Goal: Contribute content: Contribute content

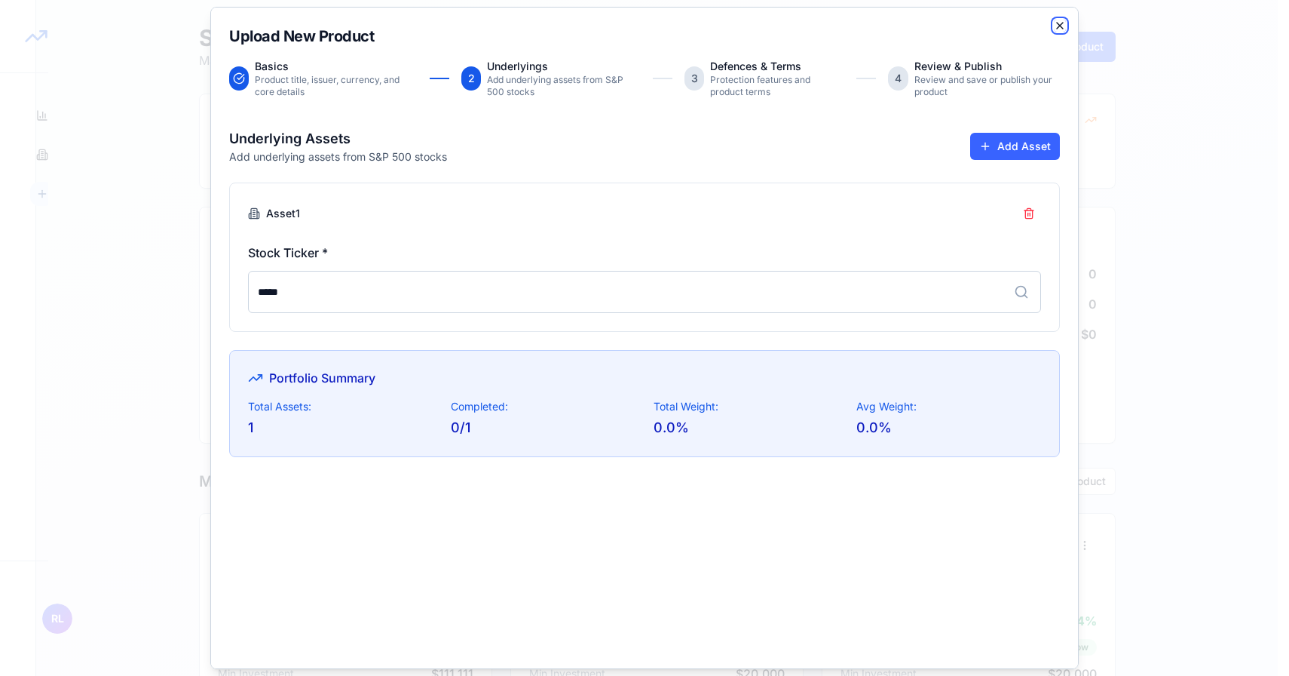
click at [1054, 26] on icon "button" at bounding box center [1060, 26] width 12 height 12
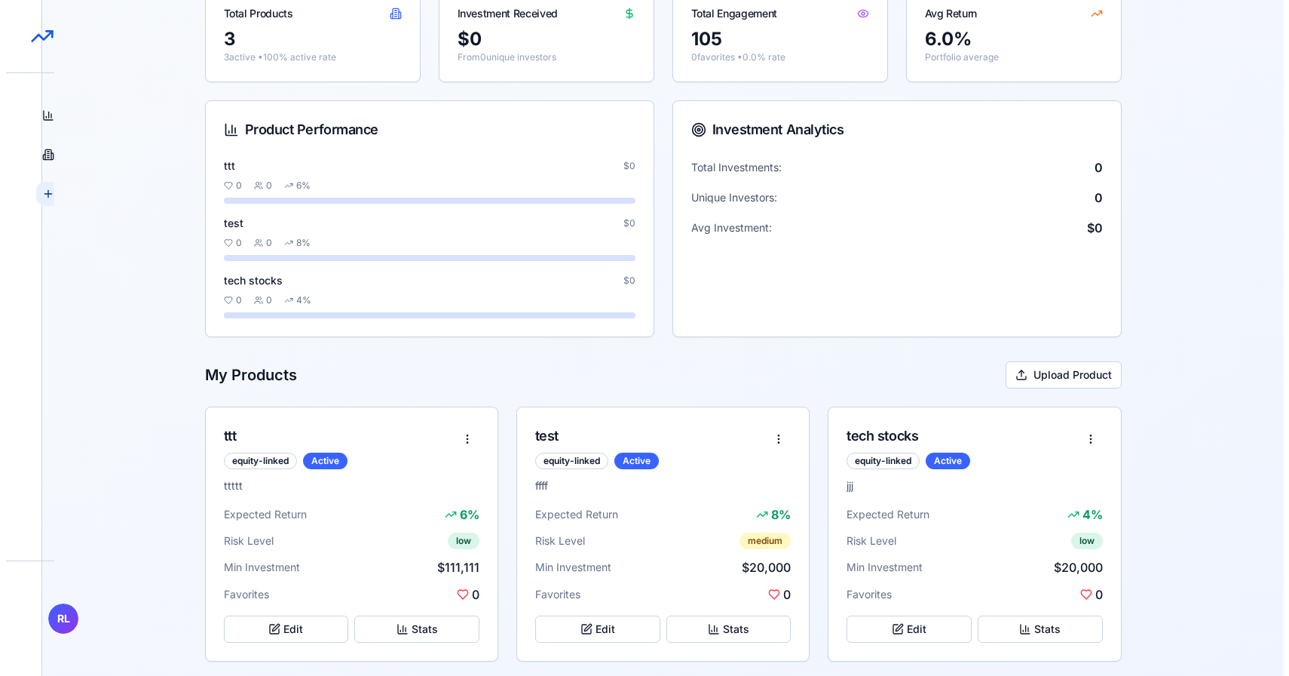
scroll to position [116, 0]
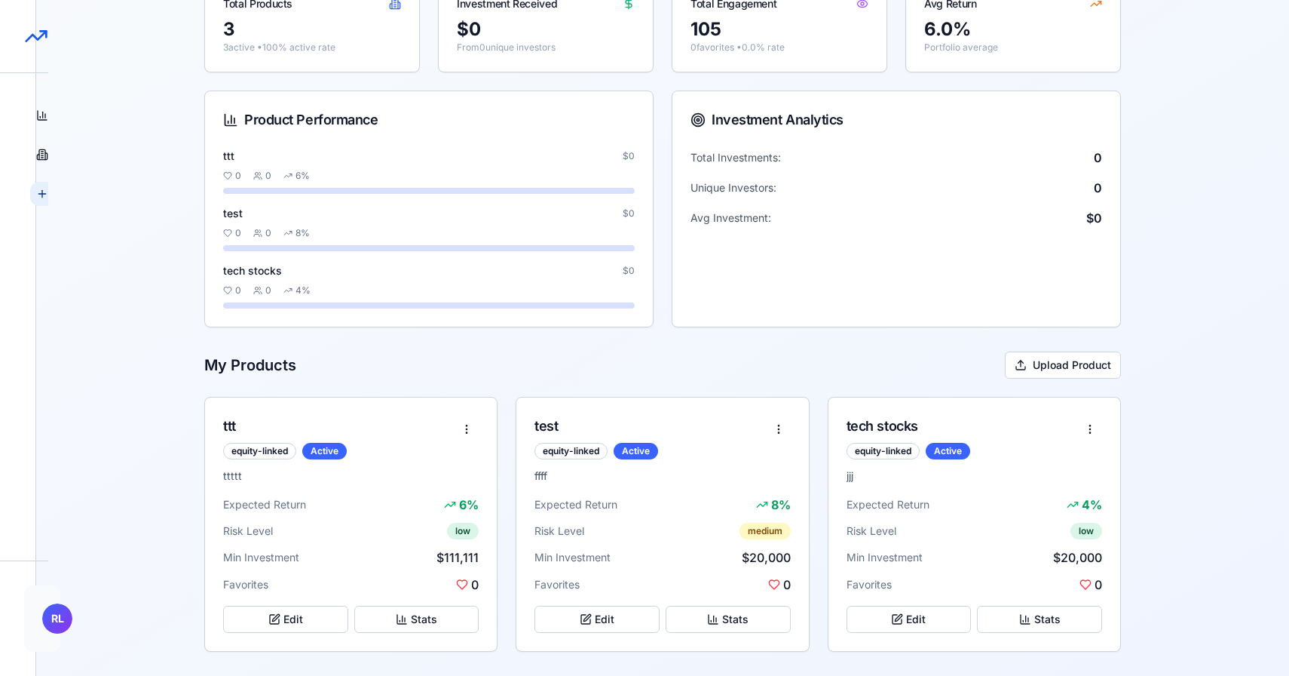
click at [66, 630] on html "StructureMarket Pro Dashboard Overview and insights Products Browse marketplace…" at bounding box center [644, 280] width 1289 height 792
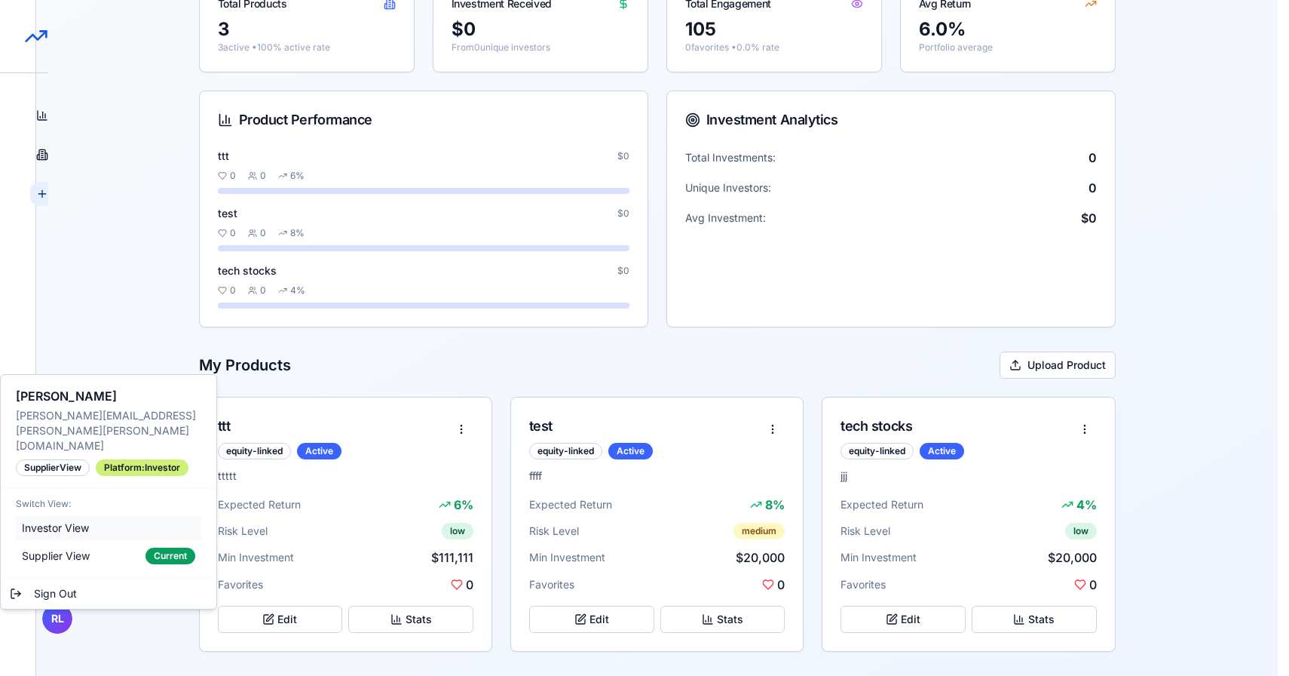
click at [60, 520] on span "Investor View" at bounding box center [55, 527] width 67 height 15
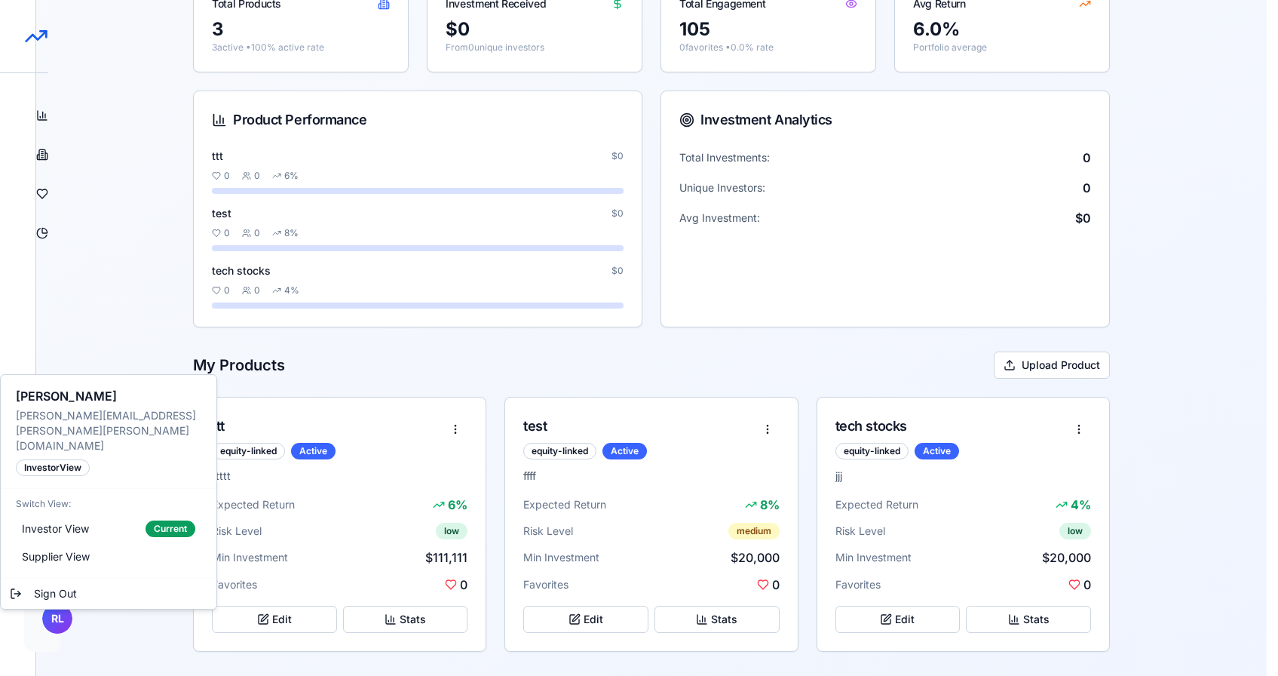
click at [57, 614] on html "StructureMarket Pro Dashboard Overview and insights Products Browse marketplace…" at bounding box center [639, 280] width 1278 height 792
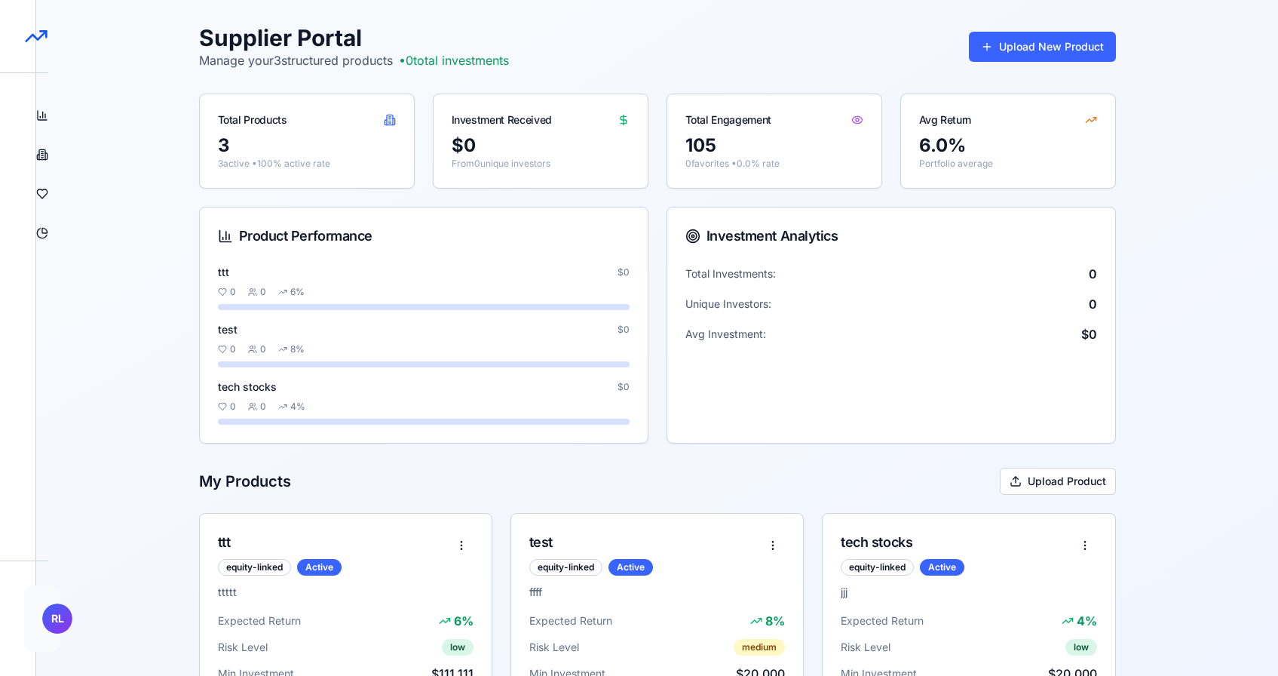
click at [63, 623] on html "StructureMarket Pro Dashboard Overview and insights Products Browse marketplace…" at bounding box center [639, 396] width 1278 height 792
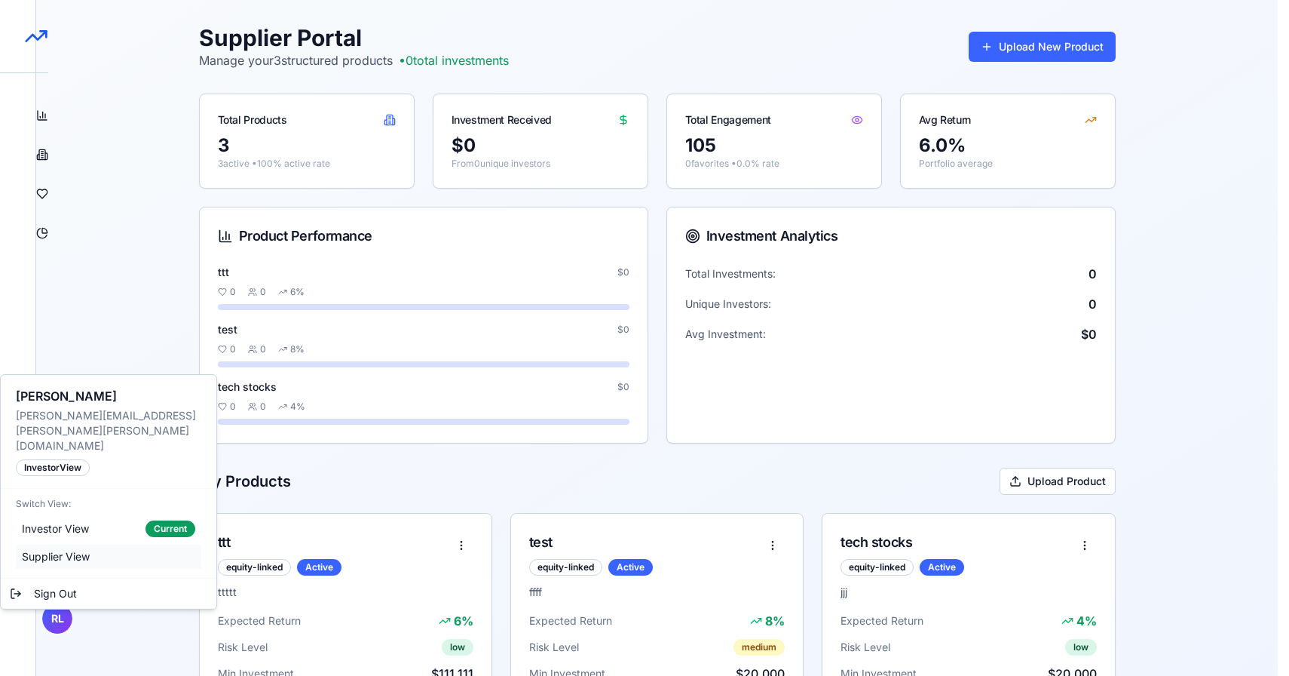
click at [79, 549] on span "Supplier View" at bounding box center [56, 556] width 68 height 15
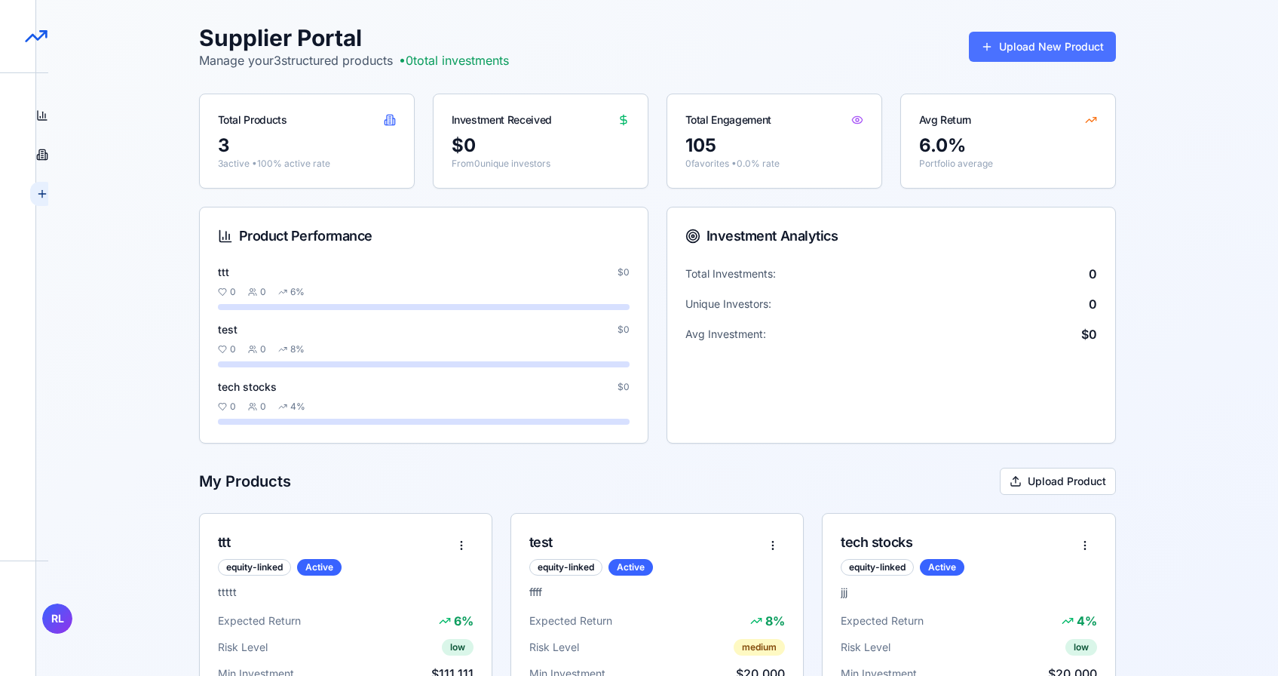
click at [1002, 44] on button "Upload New Product" at bounding box center [1042, 47] width 147 height 30
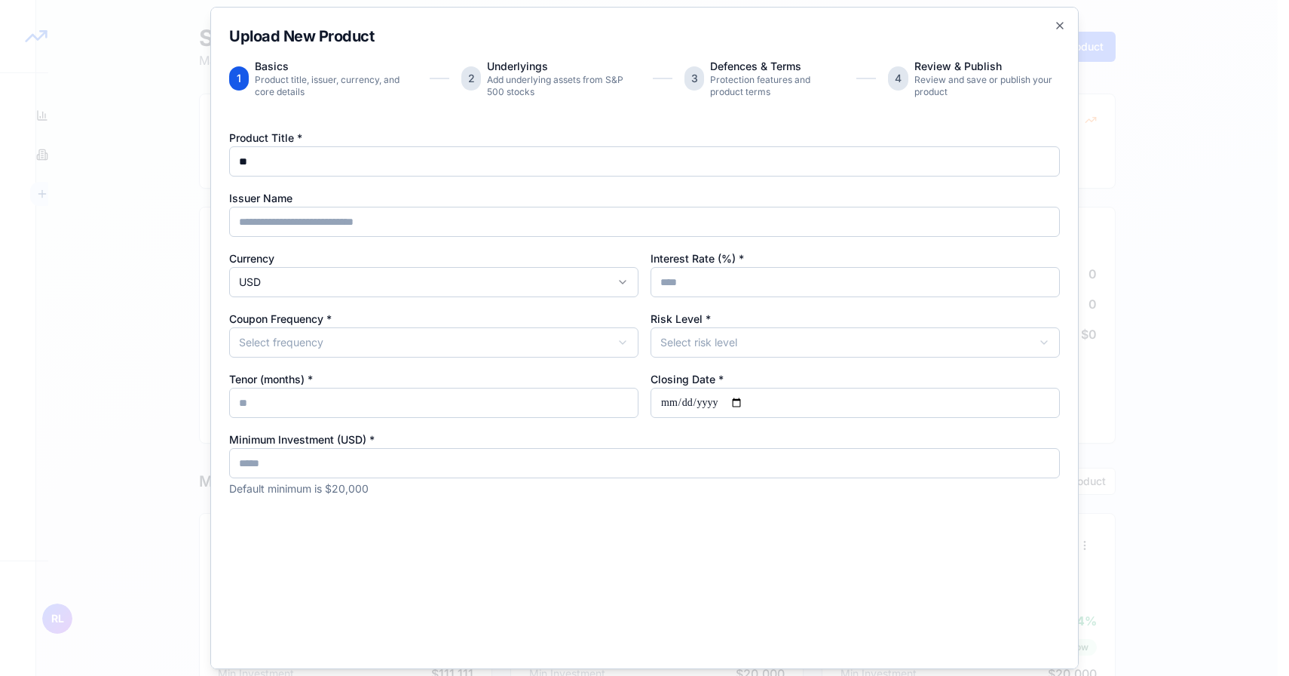
type input "*"
type input "*****"
click at [696, 282] on input "Interest Rate (%) *" at bounding box center [855, 282] width 409 height 30
type input "*"
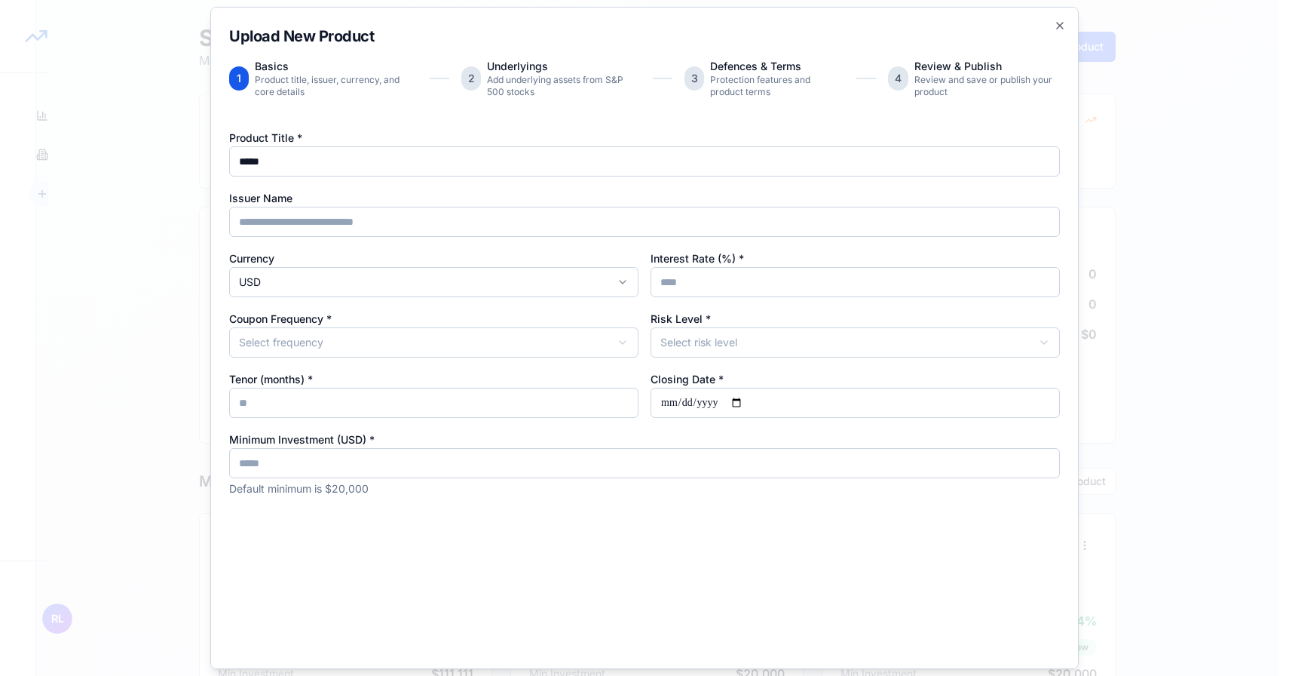
click at [510, 331] on body "StructureMarket Pro Dashboard Overview and insights Products Browse marketplace…" at bounding box center [639, 396] width 1278 height 792
click at [653, 333] on body "StructureMarket Pro Dashboard Overview and insights Products Browse marketplace…" at bounding box center [639, 396] width 1278 height 792
click at [588, 406] on input "Tenor (months) *" at bounding box center [433, 403] width 409 height 30
type input "*"
click at [701, 396] on input "Closing Date *" at bounding box center [855, 403] width 409 height 30
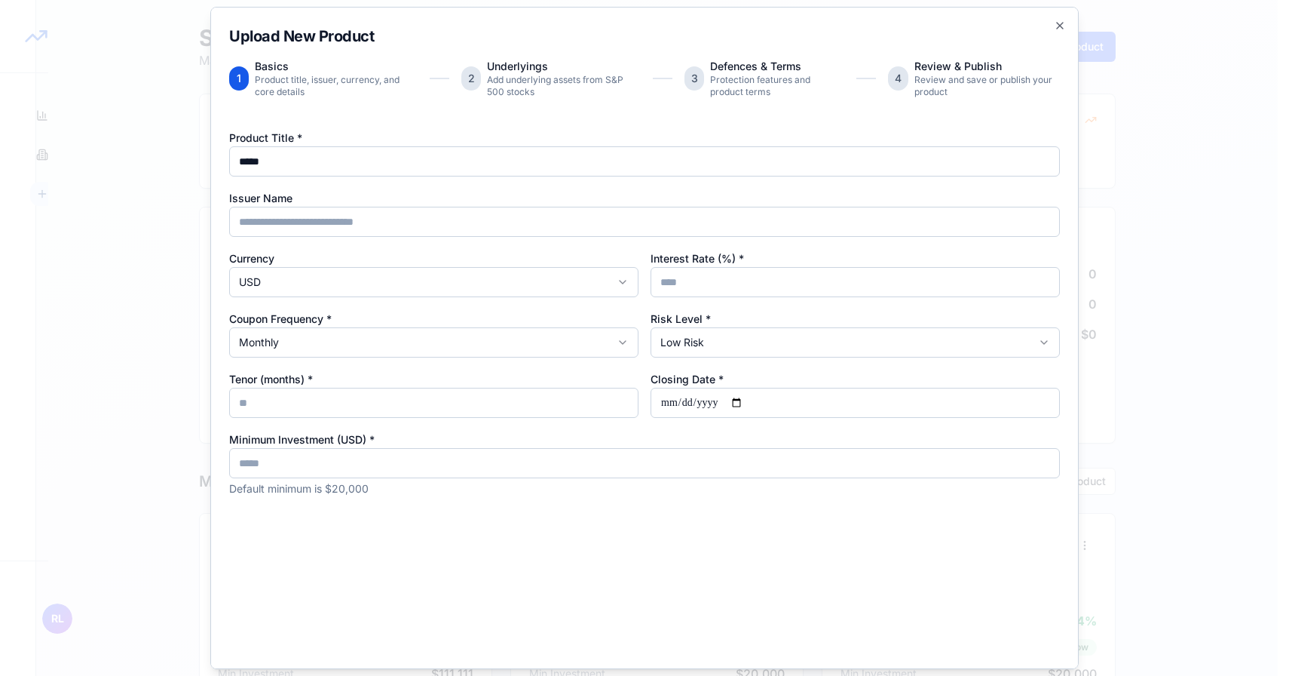
click at [733, 396] on input "Closing Date *" at bounding box center [855, 403] width 409 height 30
click at [743, 402] on input "Closing Date *" at bounding box center [855, 403] width 409 height 30
type input "**********"
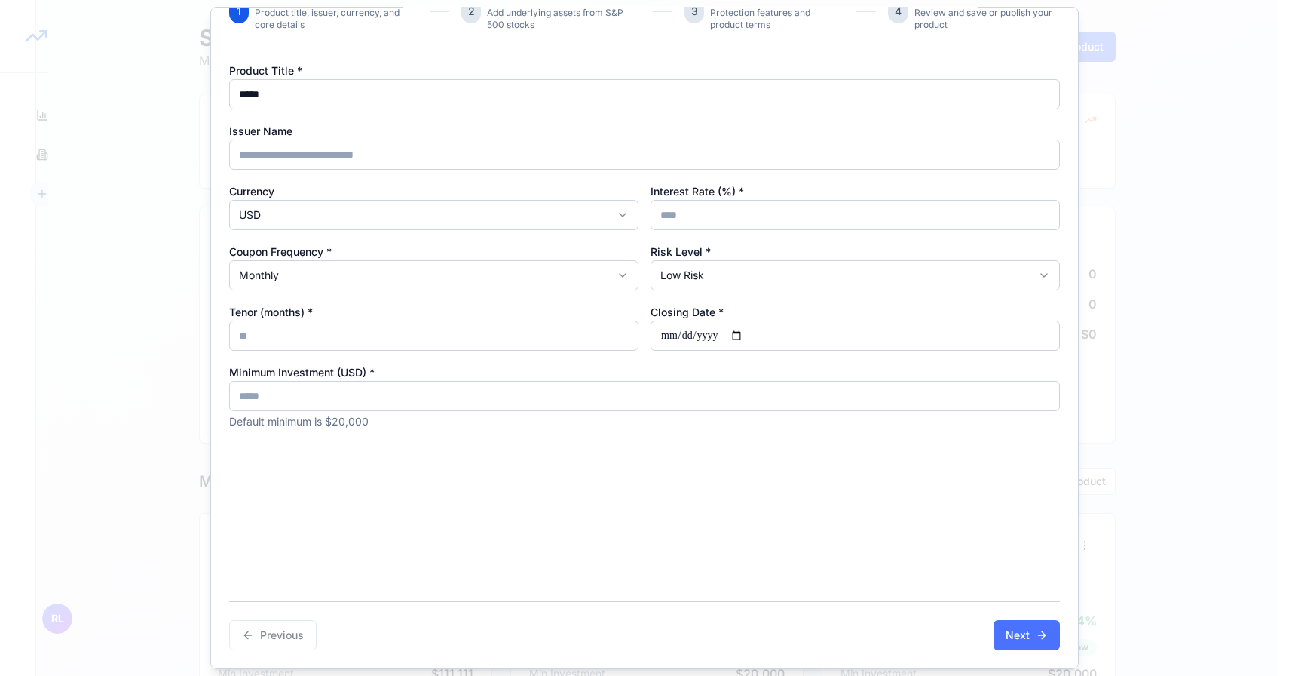
click at [1001, 629] on button "Next" at bounding box center [1027, 635] width 66 height 30
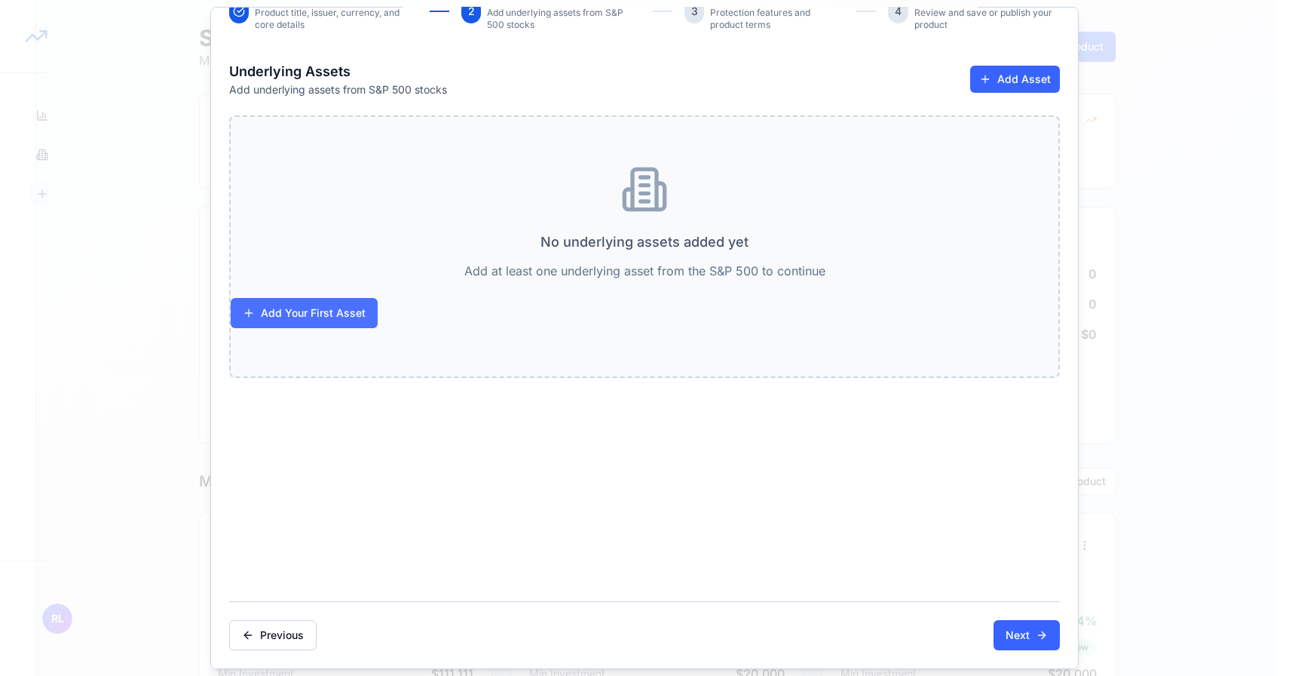
click at [362, 317] on button "Add Your First Asset" at bounding box center [304, 313] width 147 height 30
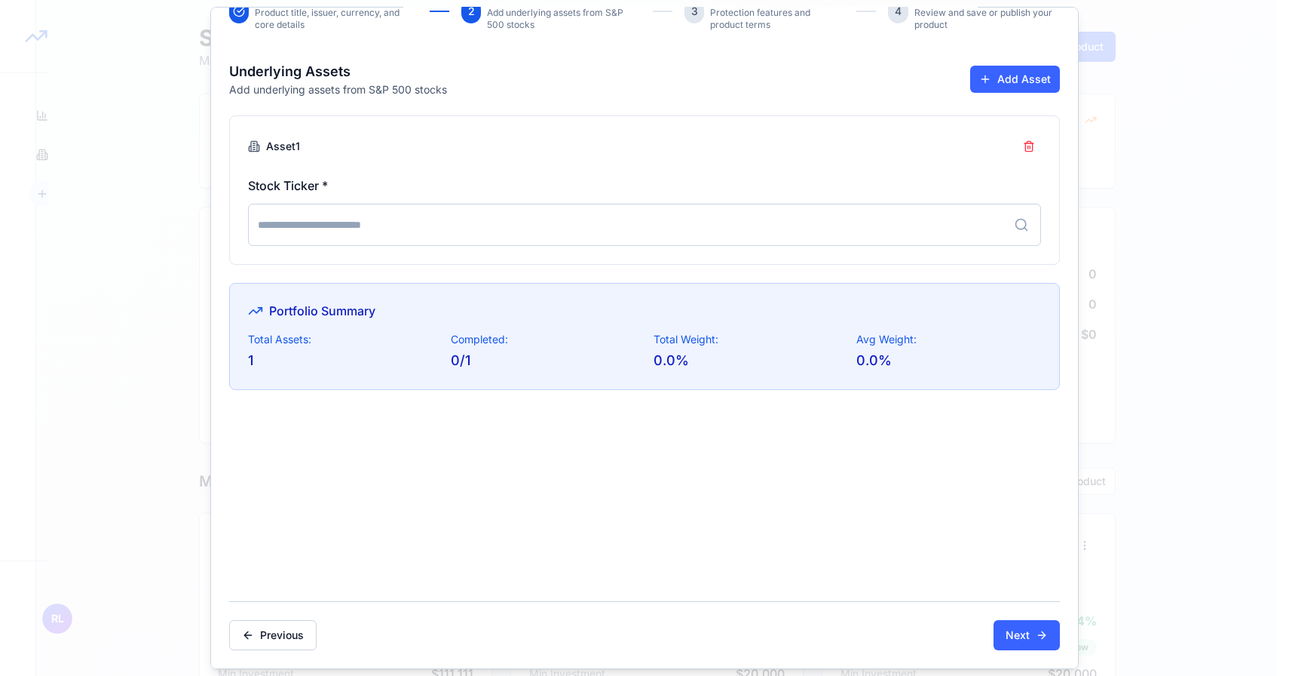
click at [443, 224] on input at bounding box center [644, 225] width 793 height 42
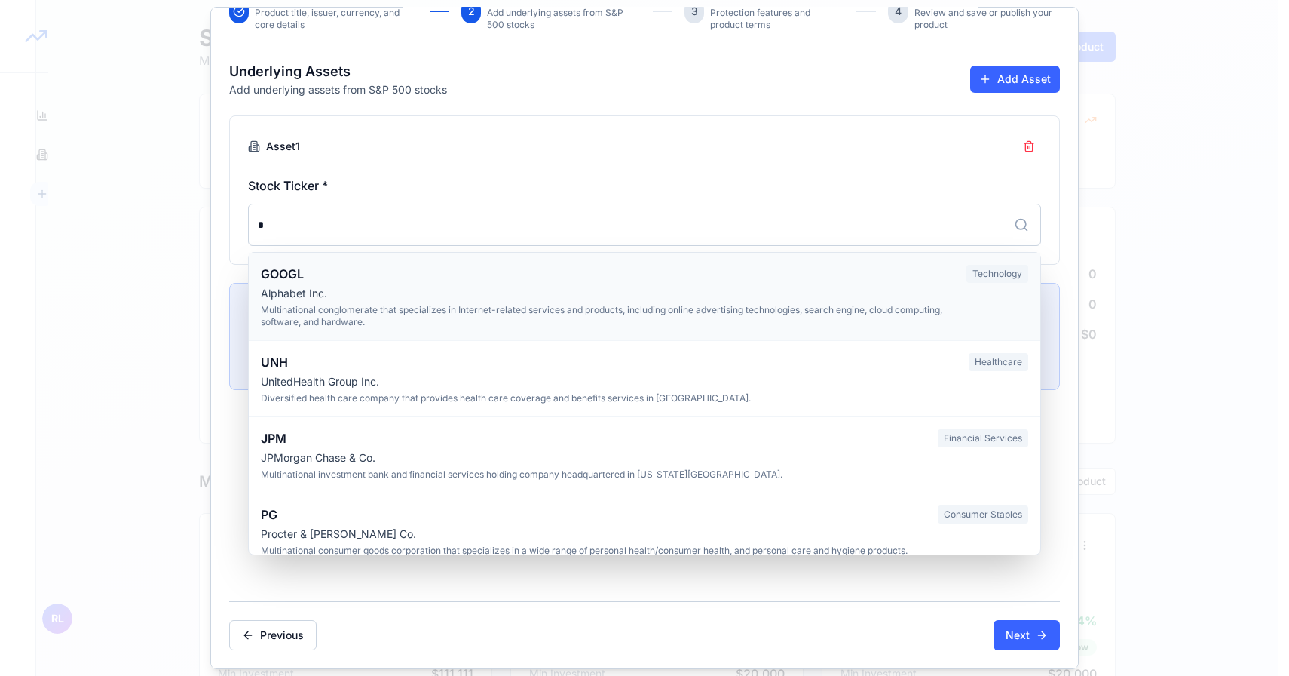
click at [335, 316] on div "Multinational conglomerate that specializes in Internet-related services and pr…" at bounding box center [608, 316] width 694 height 24
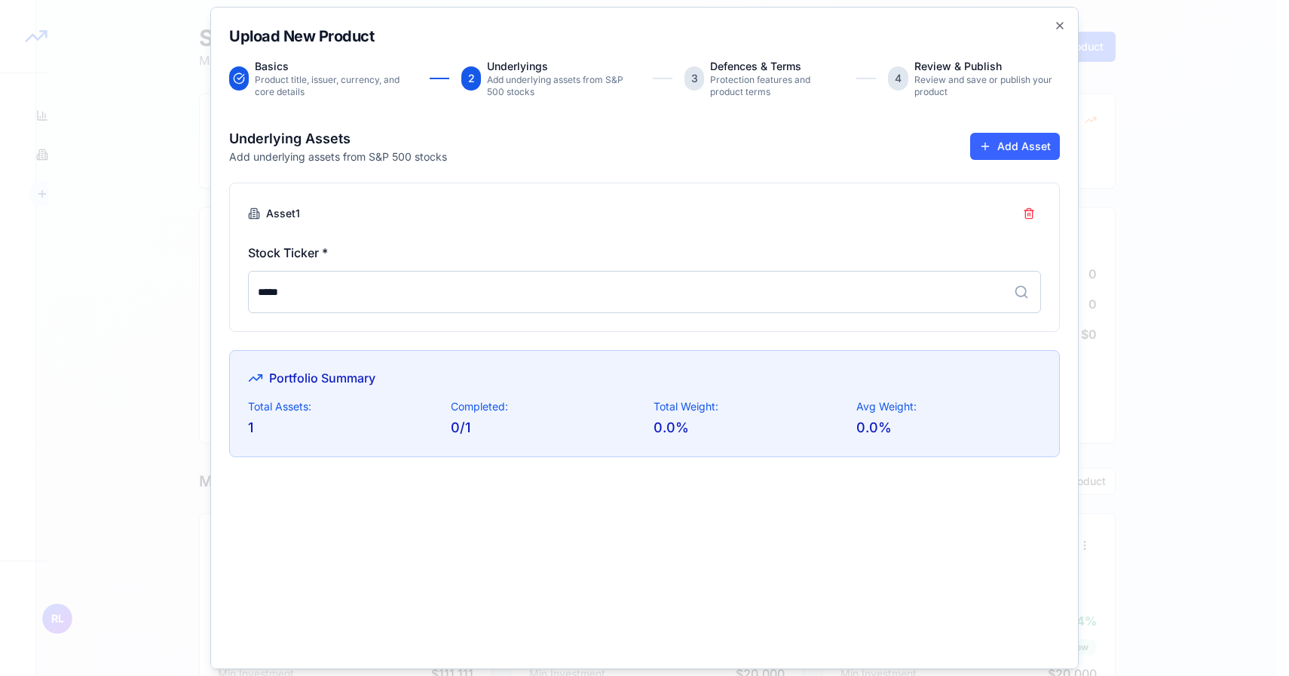
scroll to position [21, 0]
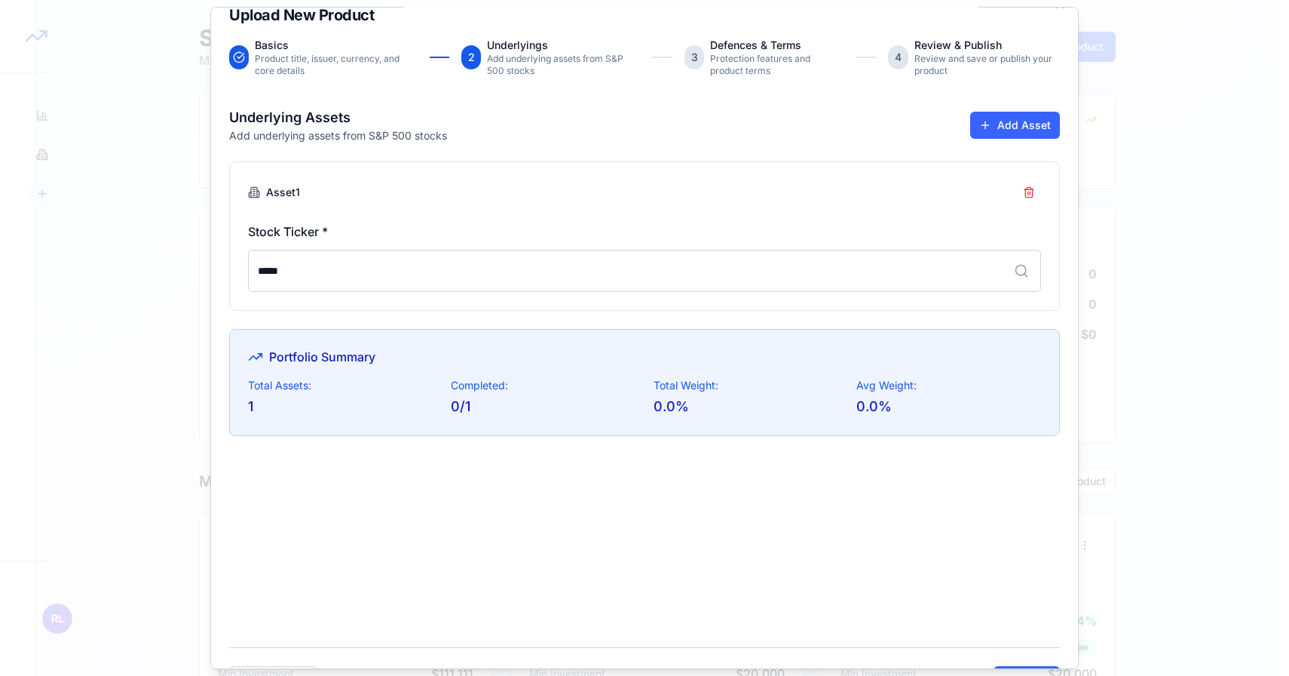
click at [470, 264] on input "*****" at bounding box center [644, 271] width 793 height 42
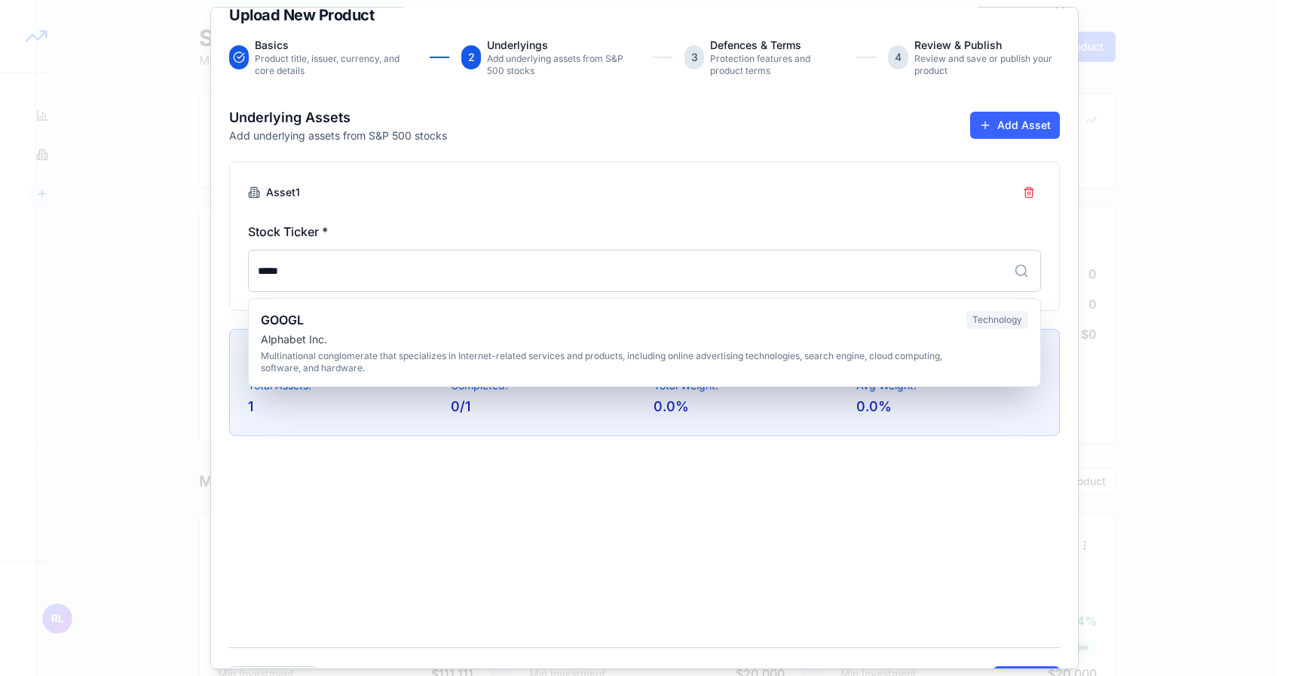
click at [470, 264] on input "*****" at bounding box center [644, 271] width 793 height 42
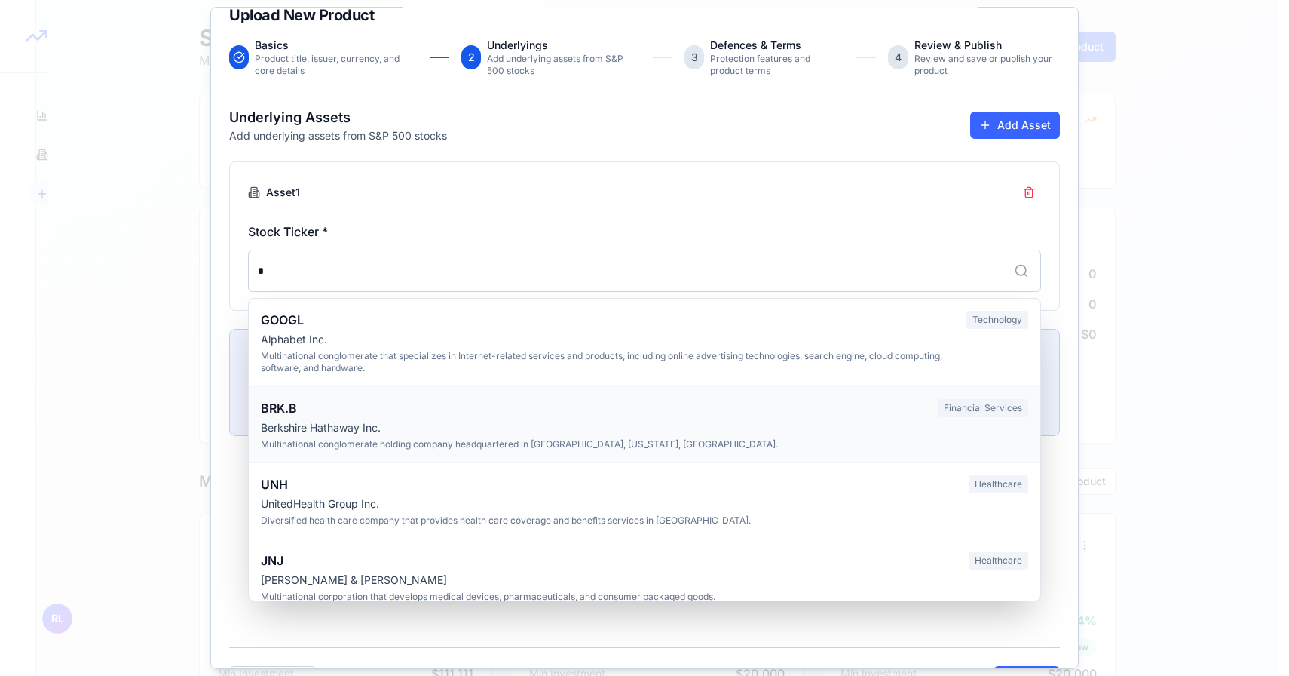
click at [412, 407] on div "BRK.B" at bounding box center [593, 408] width 665 height 18
type input "*****"
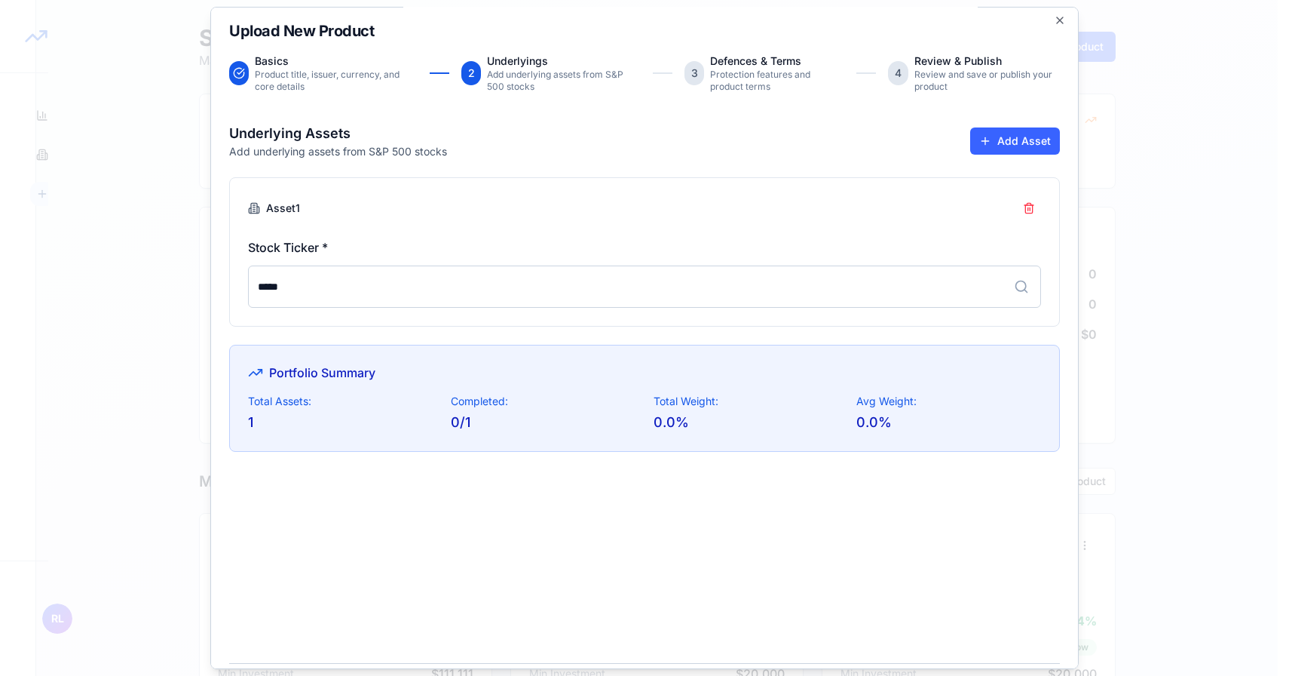
scroll to position [0, 0]
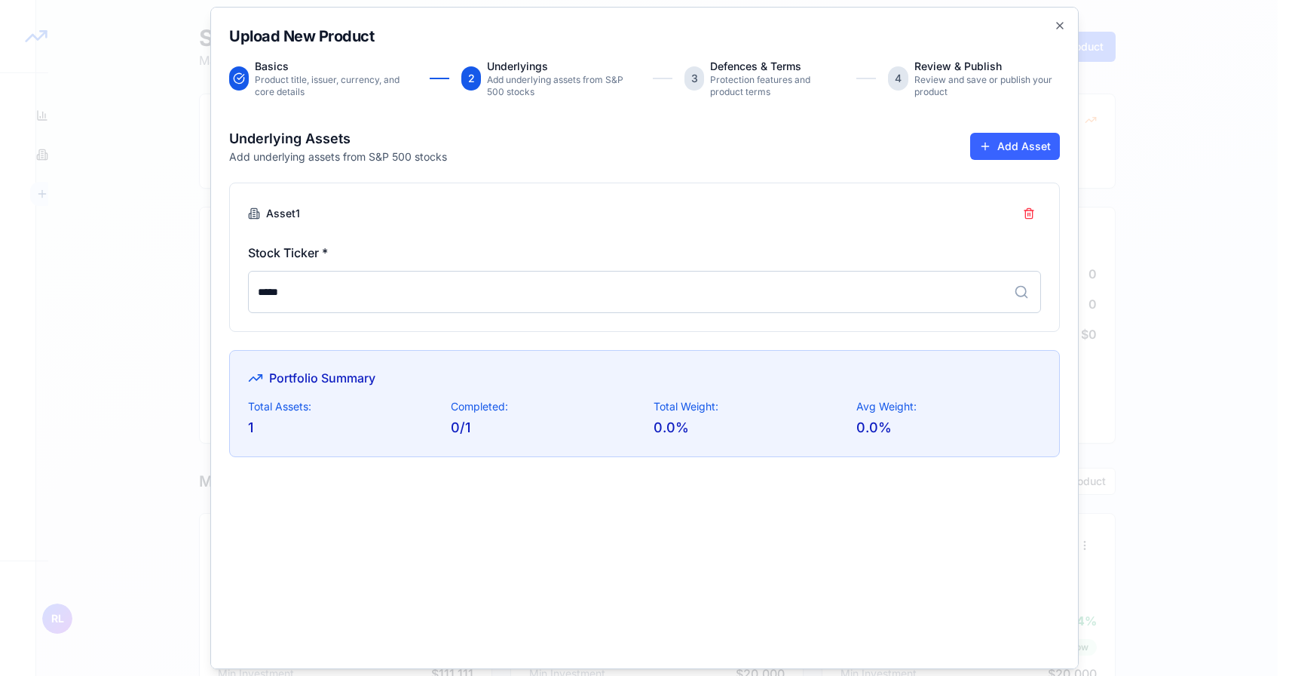
click at [837, 173] on div "Underlying Assets Add underlying assets from S&P 500 stocks Add Asset Asset 1 S…" at bounding box center [644, 292] width 831 height 329
click at [952, 146] on div "Underlying Assets Add underlying assets from S&P 500 stocks Add Asset" at bounding box center [644, 146] width 831 height 36
click at [980, 146] on button "Add Asset" at bounding box center [1015, 146] width 90 height 27
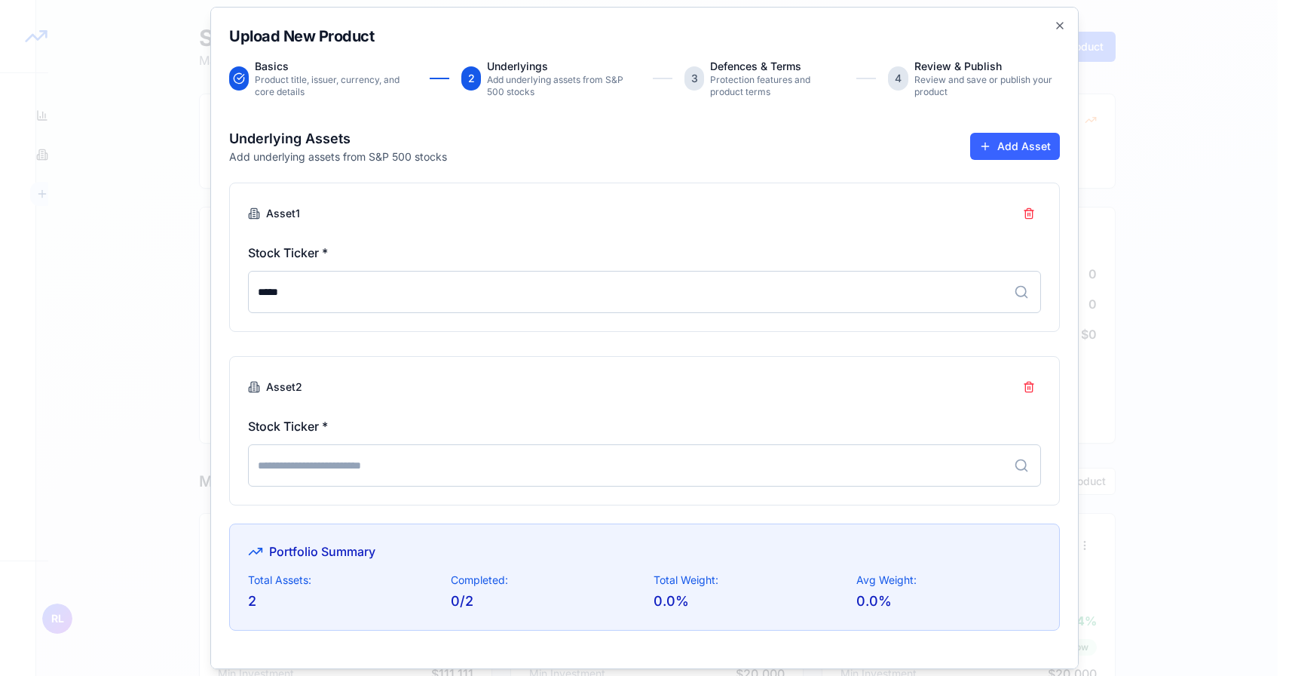
click at [520, 471] on input at bounding box center [644, 465] width 793 height 42
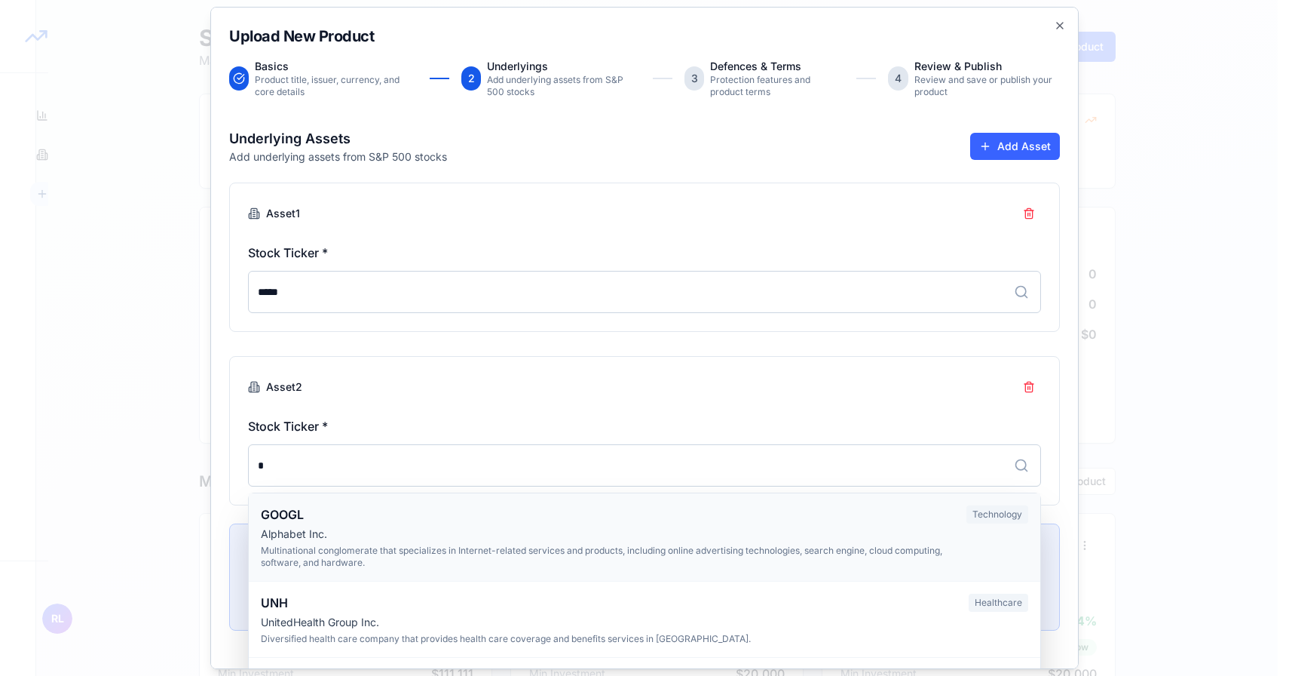
click at [366, 535] on div "Alphabet Inc." at bounding box center [608, 533] width 694 height 15
type input "*****"
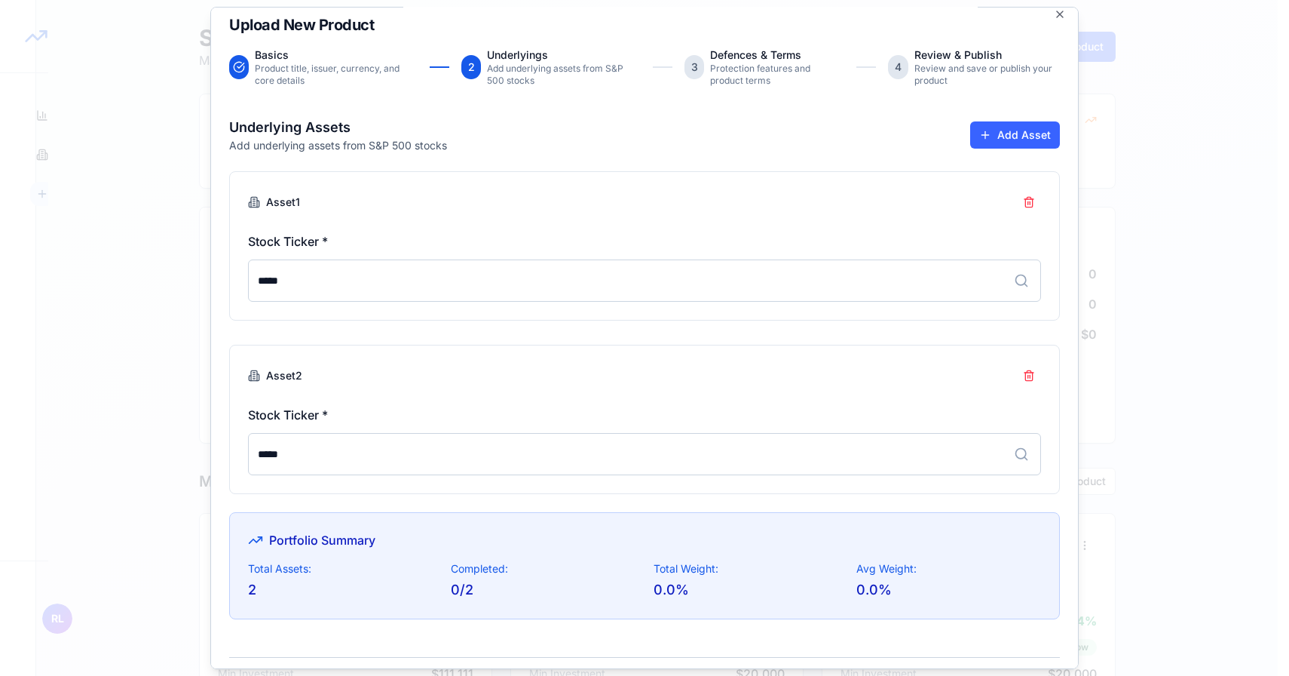
scroll to position [67, 0]
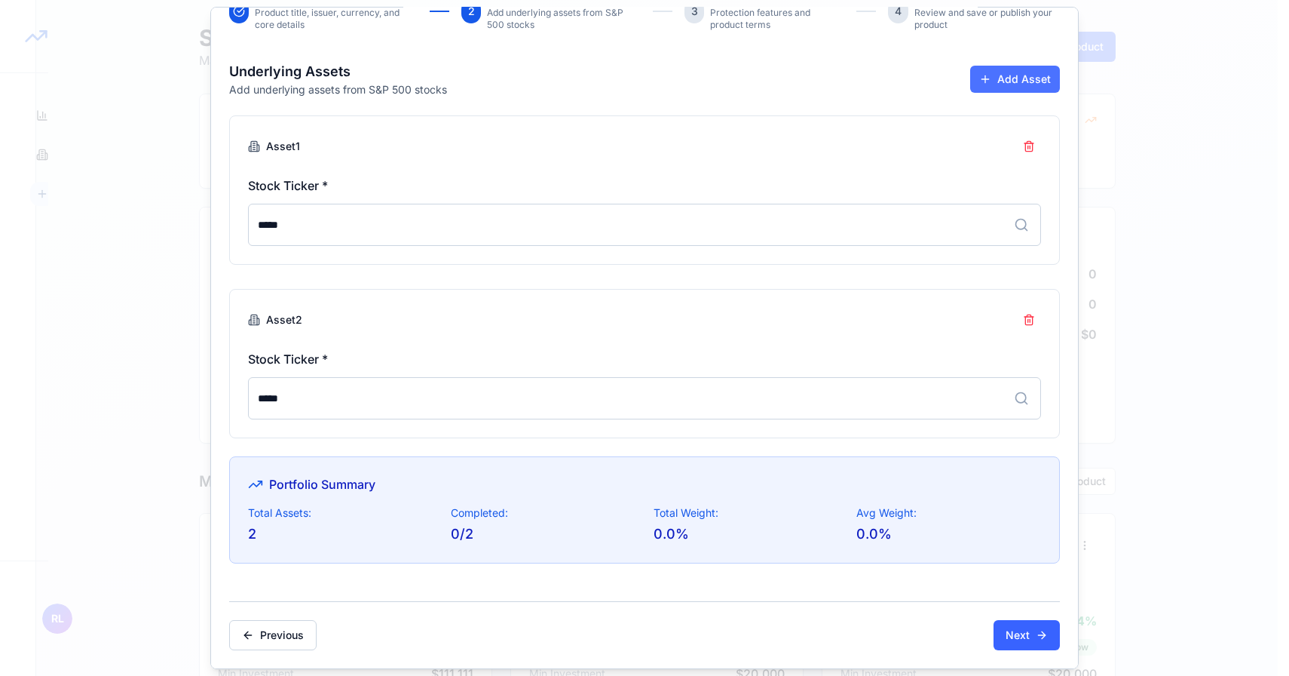
click at [977, 83] on button "Add Asset" at bounding box center [1015, 79] width 90 height 27
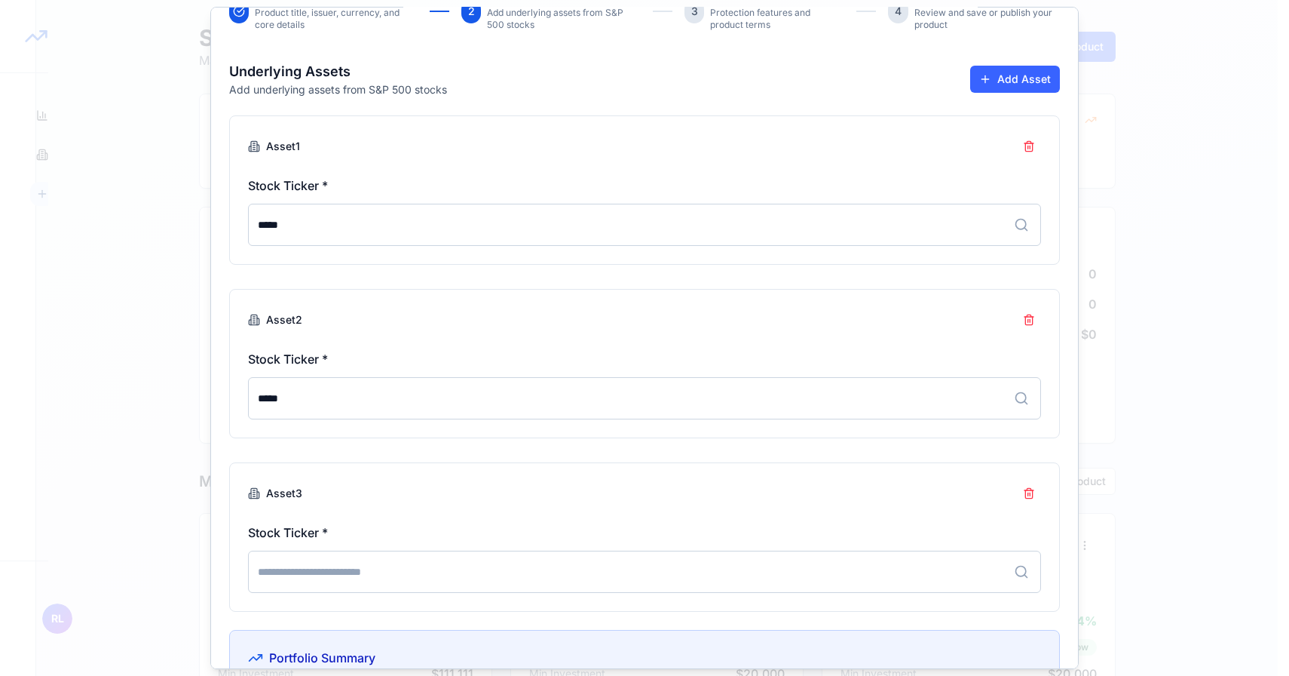
click at [438, 570] on input at bounding box center [644, 571] width 793 height 42
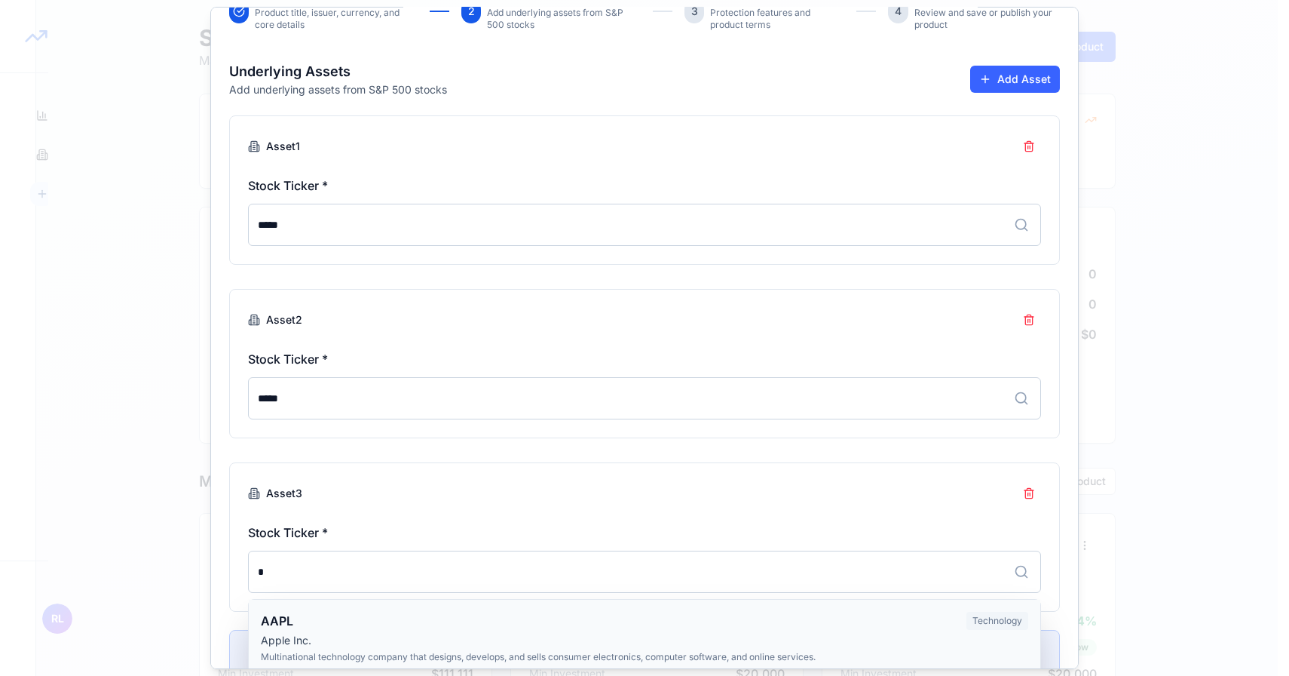
click at [367, 631] on div "AAPL Apple Inc. Multinational technology company that designs, develops, and se…" at bounding box center [608, 637] width 694 height 51
type input "****"
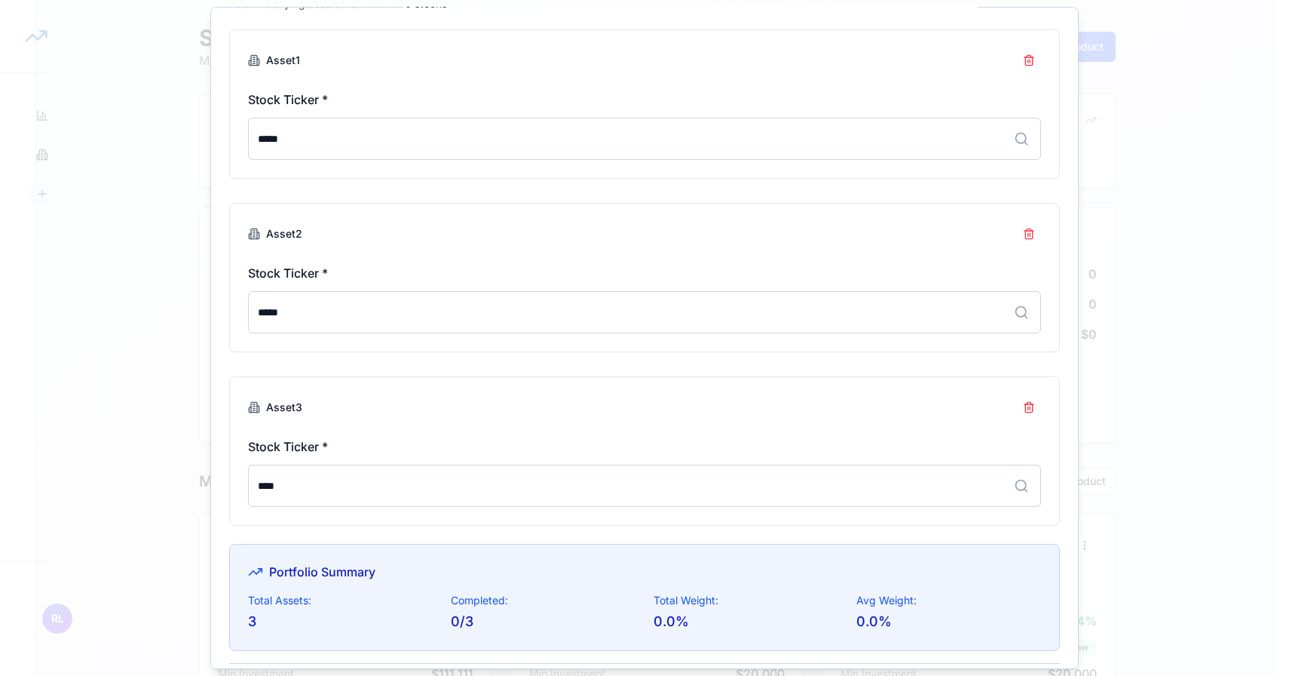
scroll to position [215, 0]
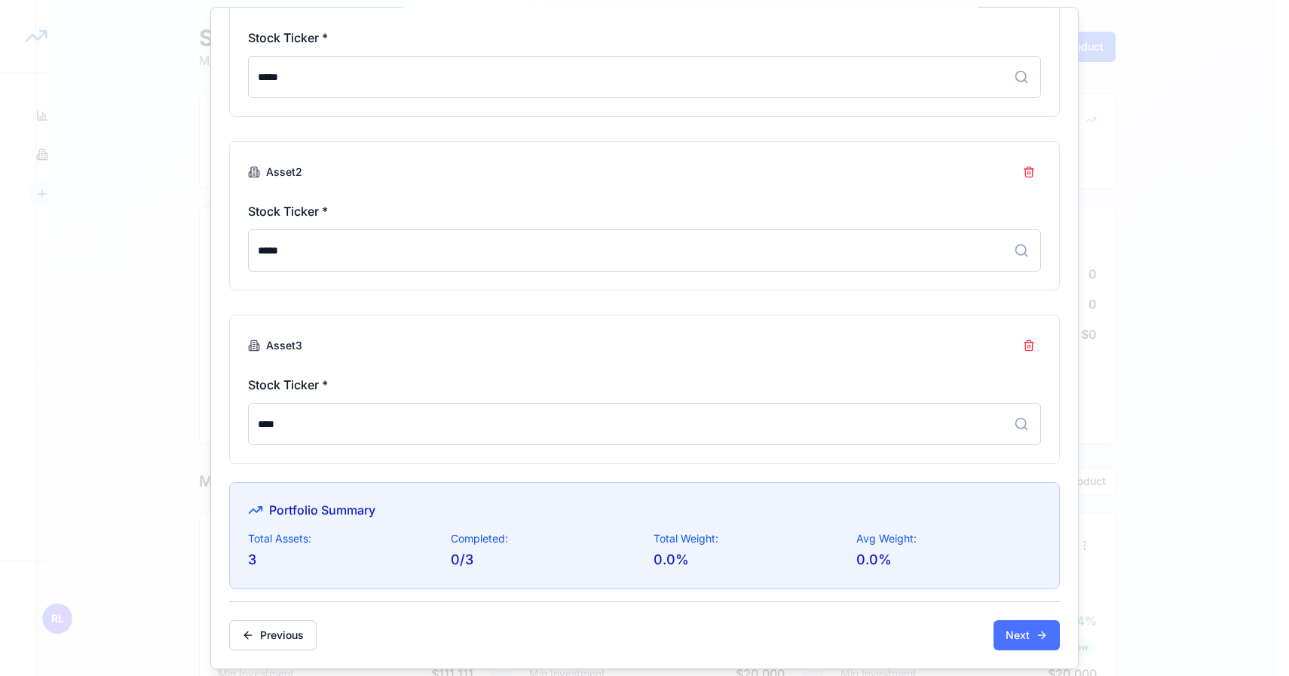
click at [1010, 631] on button "Next" at bounding box center [1027, 635] width 66 height 30
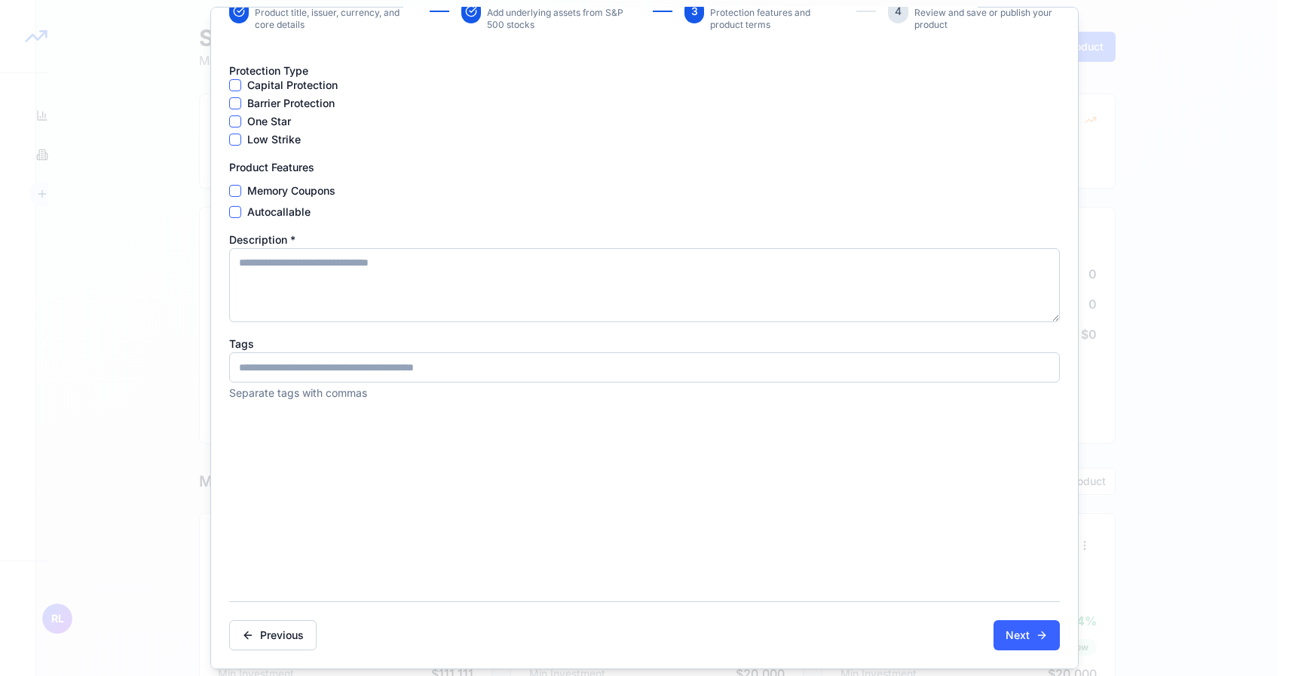
scroll to position [0, 0]
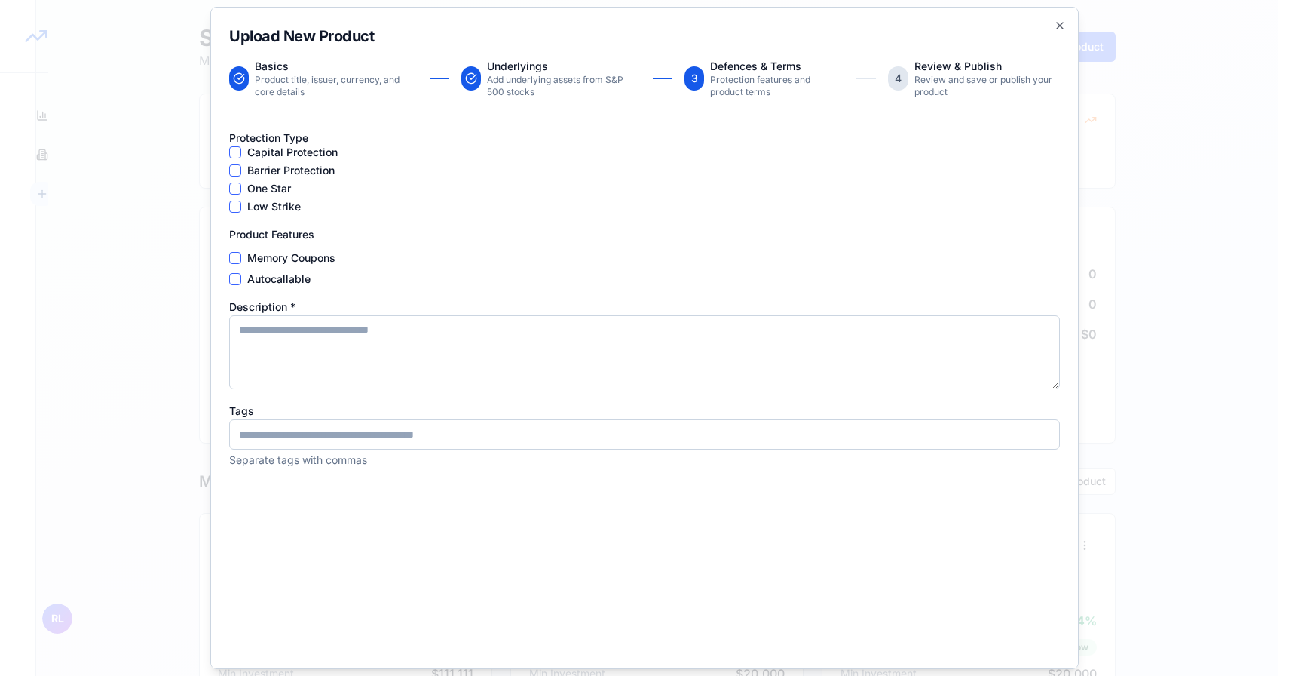
click at [235, 152] on button "Capital Protection" at bounding box center [235, 152] width 12 height 12
click at [237, 207] on button "Low Strike" at bounding box center [235, 207] width 12 height 12
click at [239, 156] on button "Capital Protection" at bounding box center [235, 152] width 12 height 12
click at [239, 163] on div "Capital Protection Barrier Protection One Star Low Strike" at bounding box center [644, 179] width 831 height 66
click at [239, 165] on button "Barrier Protection" at bounding box center [235, 170] width 12 height 12
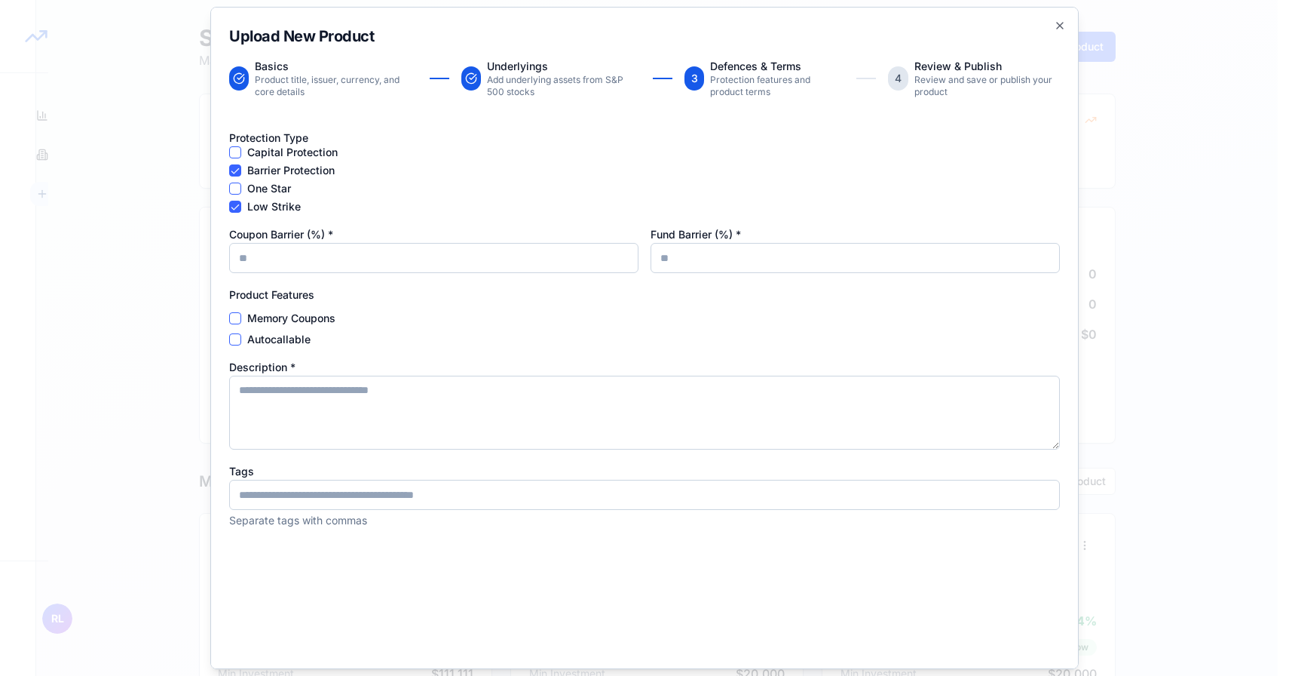
click at [289, 262] on input "Coupon Barrier (%) *" at bounding box center [433, 258] width 409 height 30
type input "**"
click at [672, 253] on input "Fund Barrier (%) *" at bounding box center [855, 258] width 409 height 30
type input "**"
click at [238, 315] on button "Memory Coupons" at bounding box center [235, 318] width 12 height 12
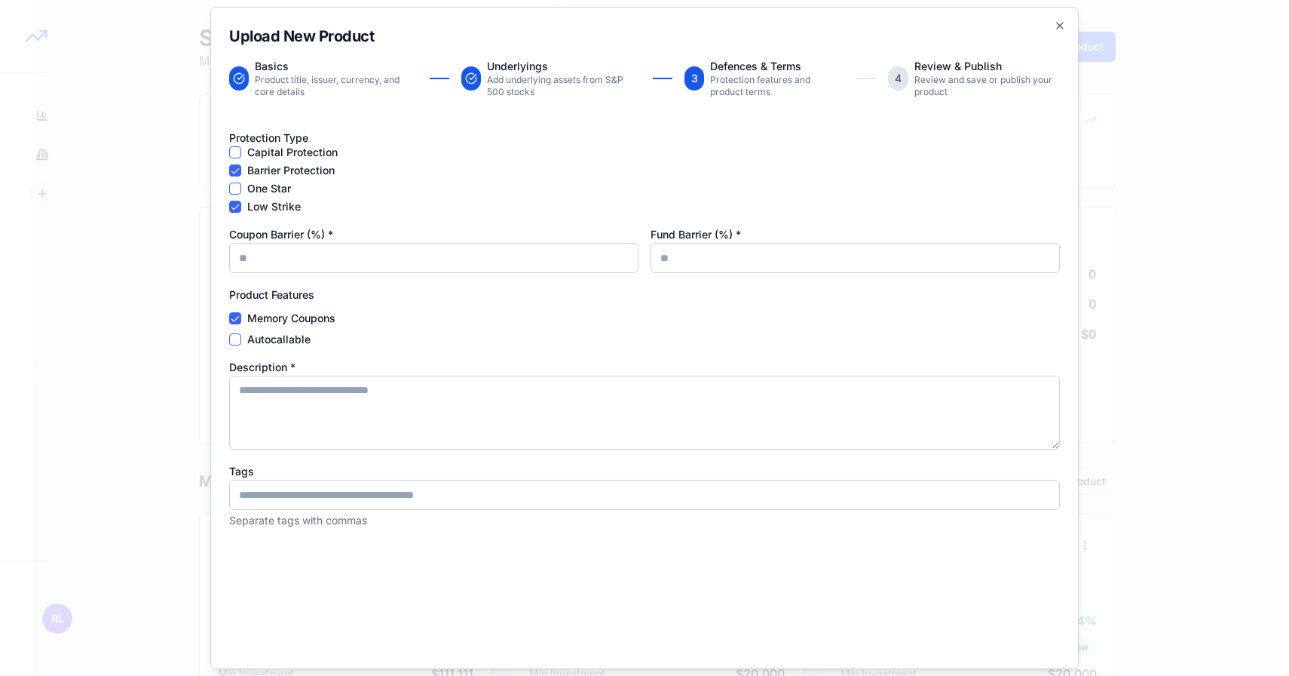
click at [238, 338] on button "Autocallable" at bounding box center [235, 339] width 12 height 12
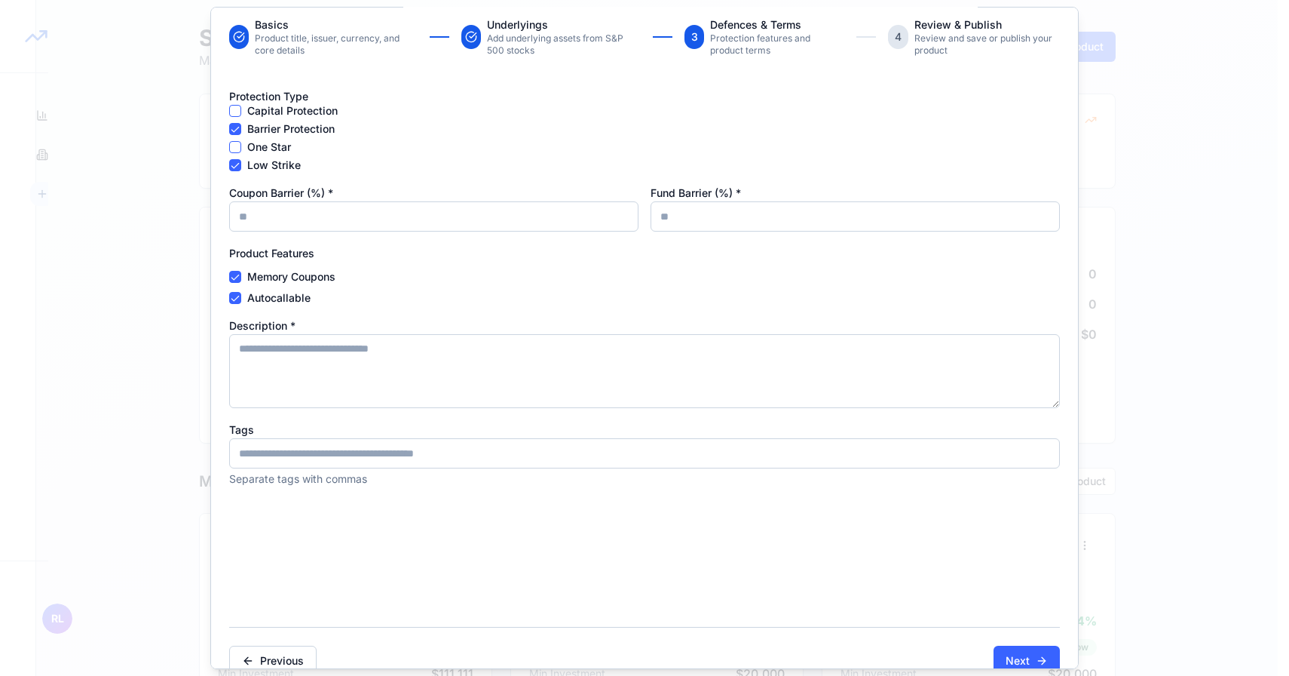
scroll to position [66, 0]
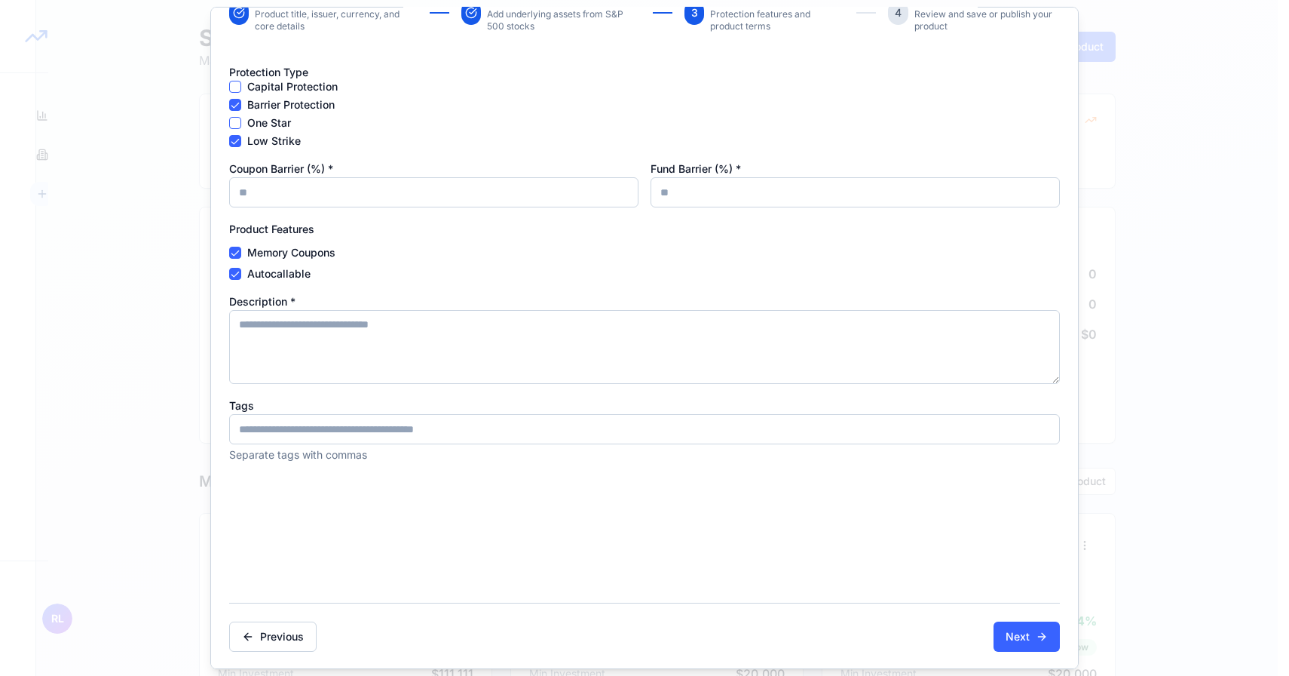
click at [352, 361] on textarea "Description *" at bounding box center [644, 347] width 831 height 74
type textarea "*******"
click at [1008, 633] on button "Next" at bounding box center [1027, 636] width 66 height 30
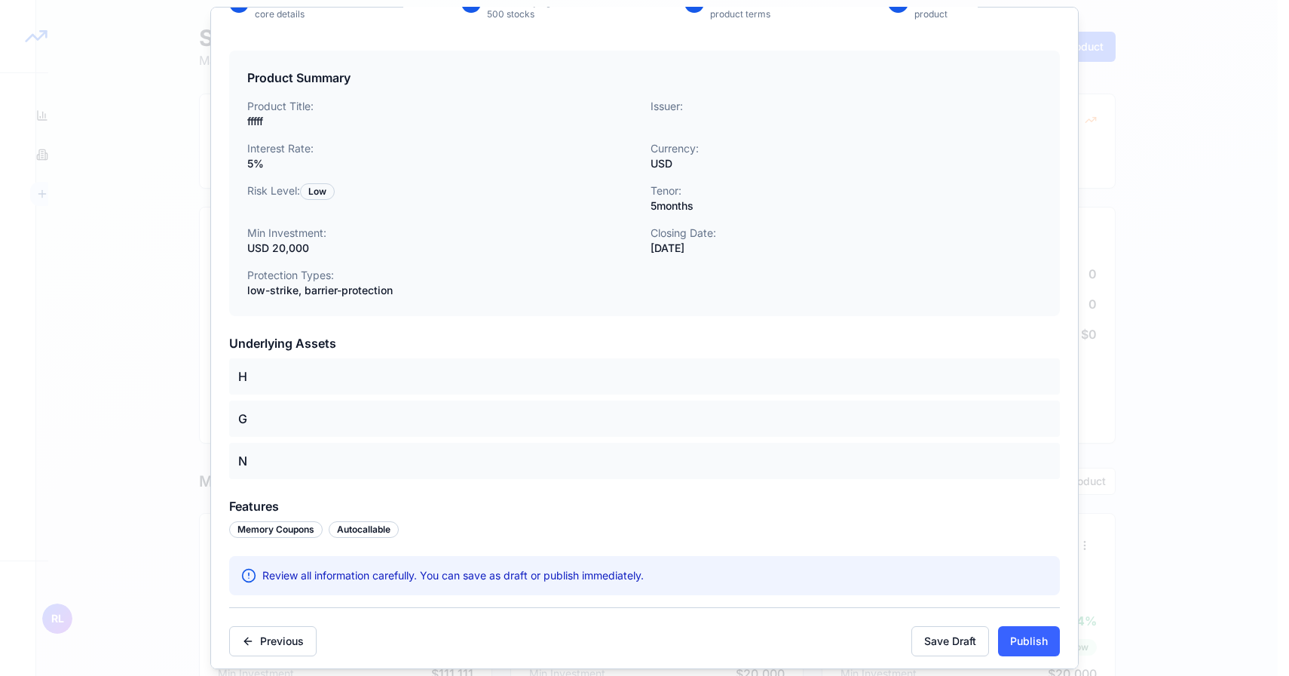
scroll to position [84, 0]
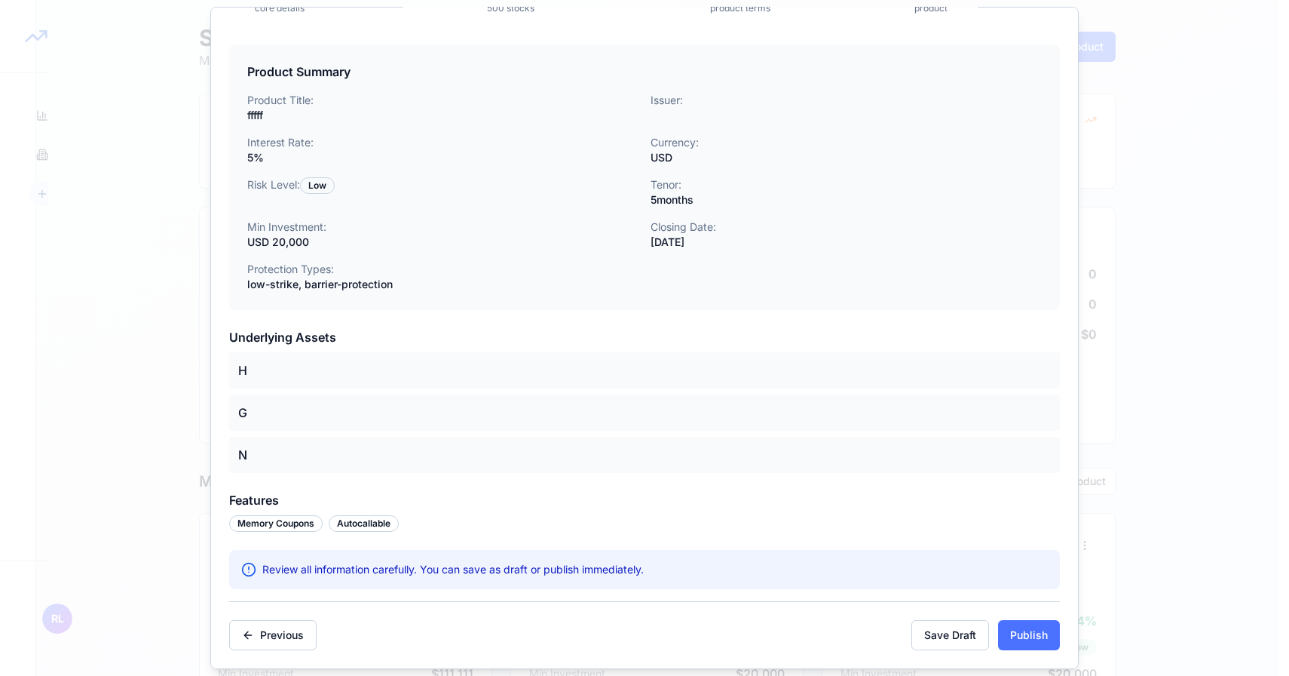
click at [1010, 630] on button "Publish" at bounding box center [1029, 635] width 62 height 30
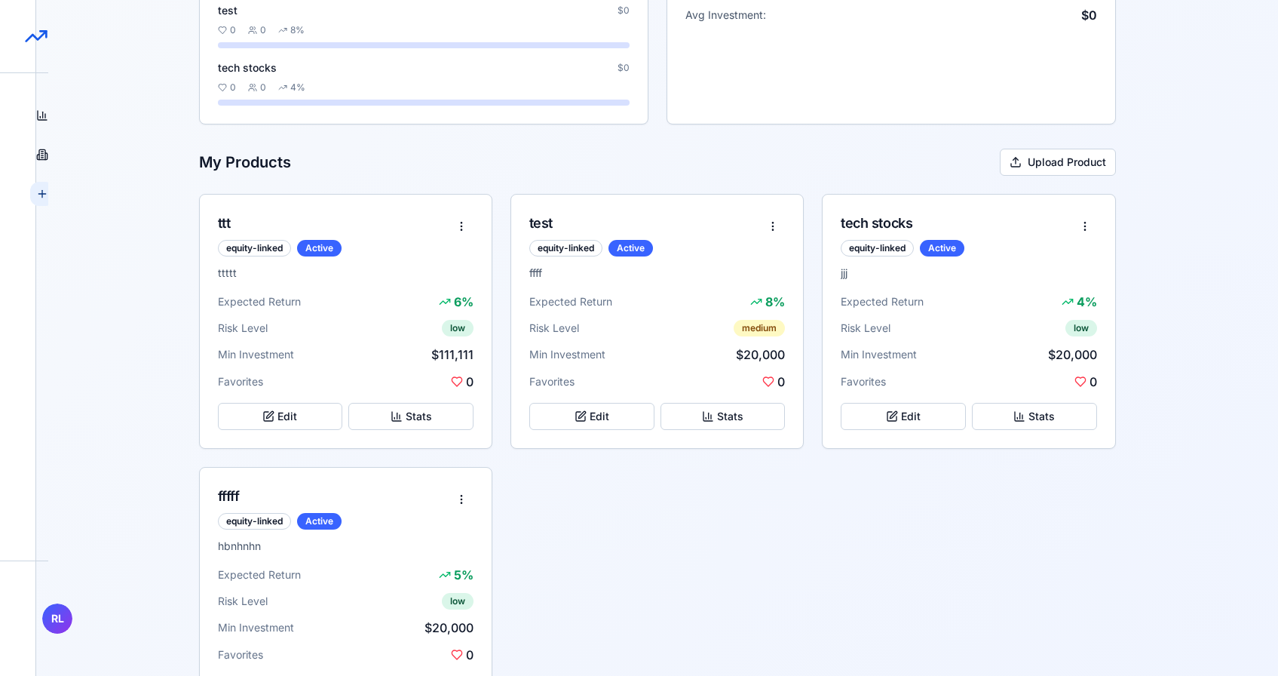
scroll to position [389, 0]
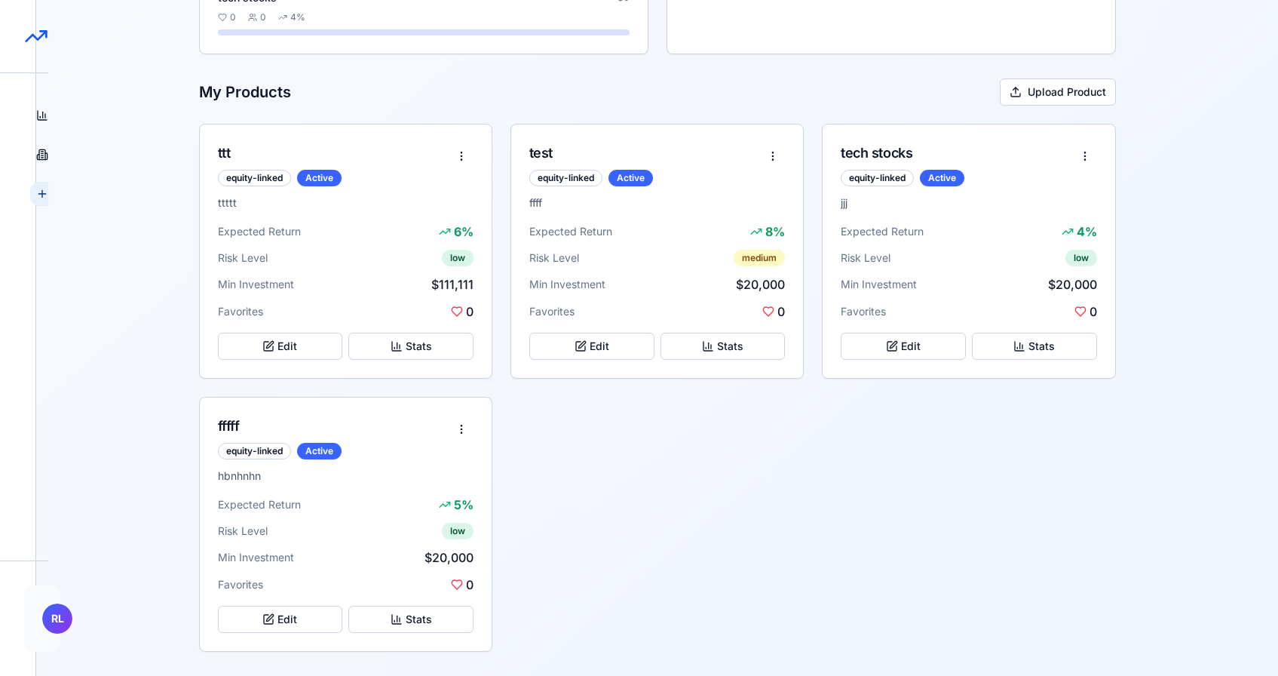
click at [57, 619] on html "StructureMarket Pro Dashboard Overview and insights Products Browse marketplace…" at bounding box center [639, 143] width 1278 height 1065
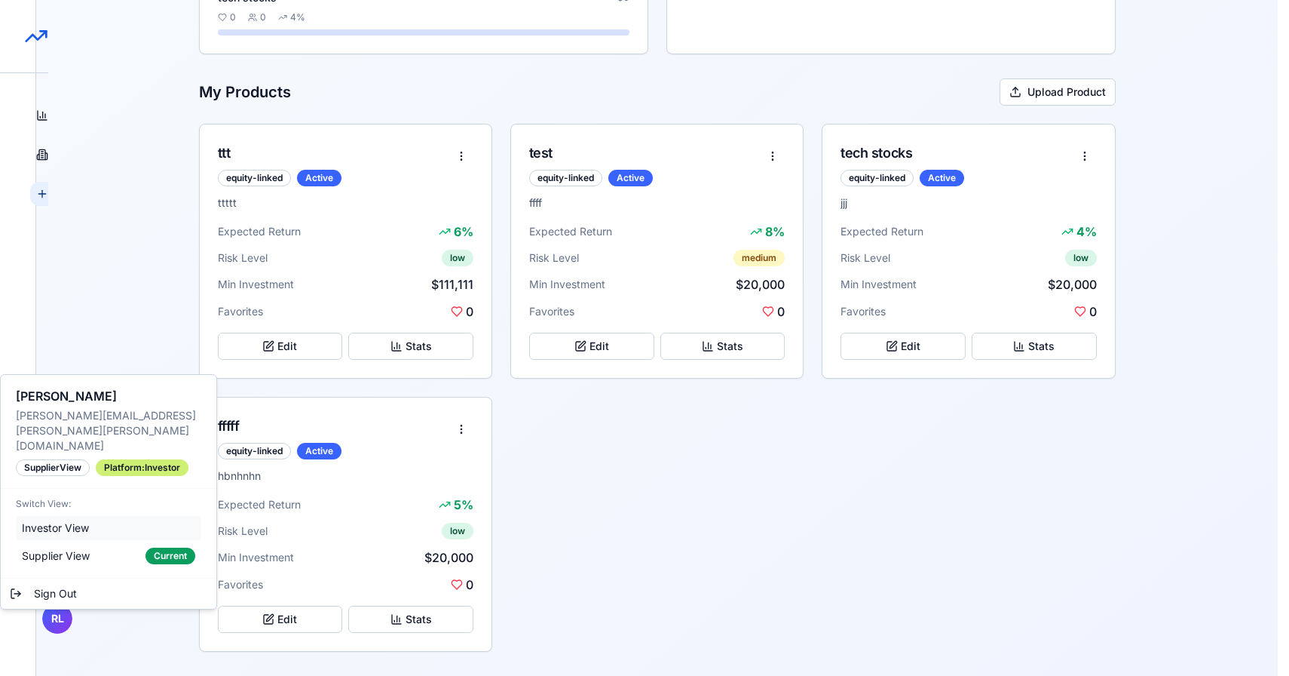
click at [88, 520] on span "Investor View" at bounding box center [55, 527] width 67 height 15
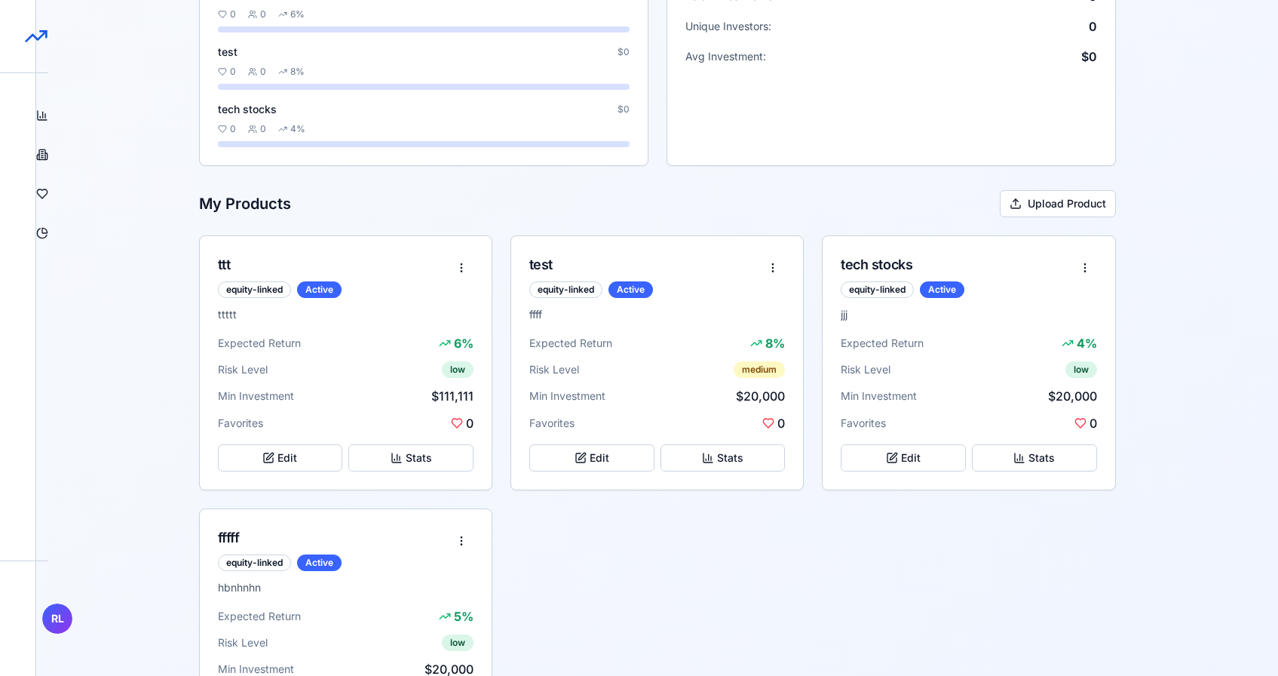
scroll to position [389, 0]
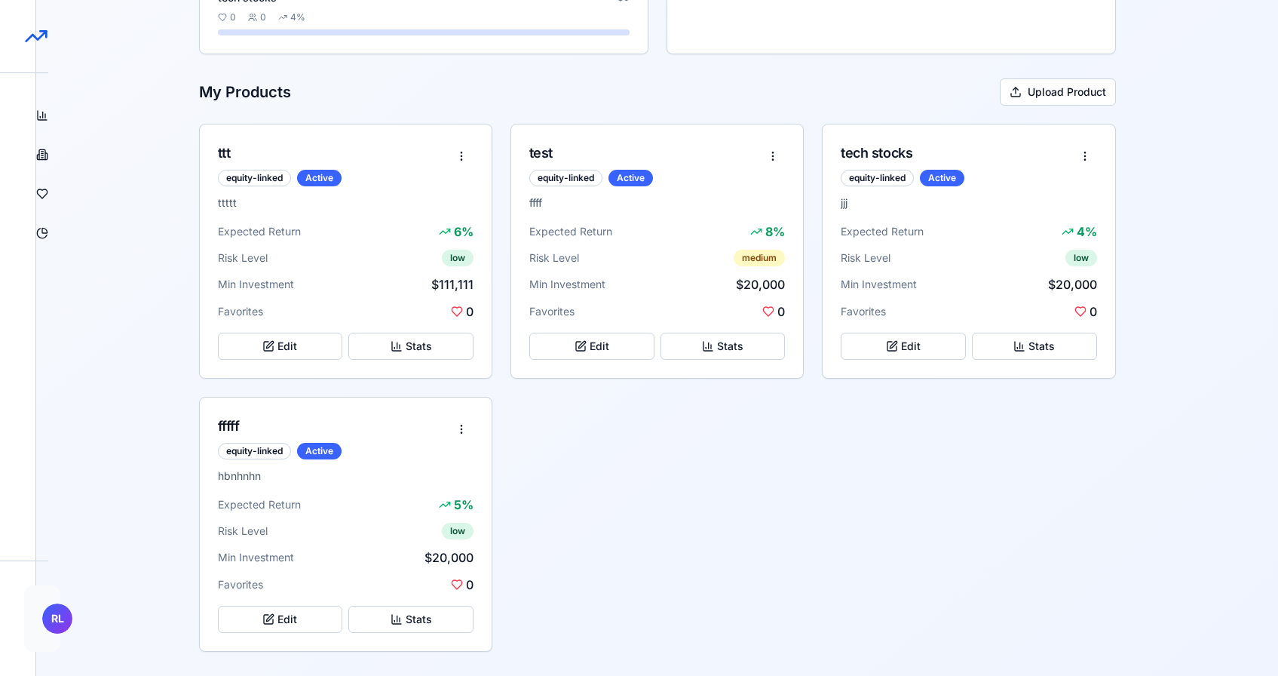
click at [49, 619] on html "StructureMarket Pro Dashboard Overview and insights Products Browse marketplace…" at bounding box center [639, 143] width 1278 height 1065
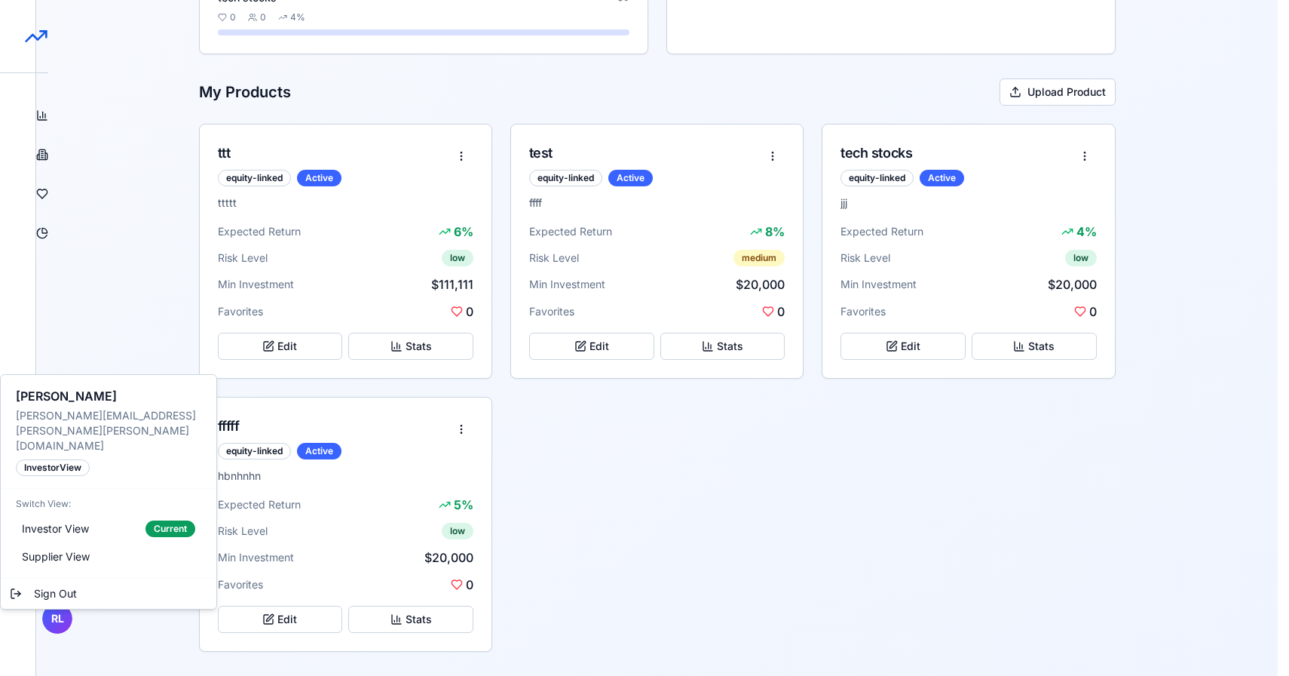
click at [49, 619] on html "StructureMarket Pro Dashboard Overview and insights Products Browse marketplace…" at bounding box center [644, 143] width 1289 height 1065
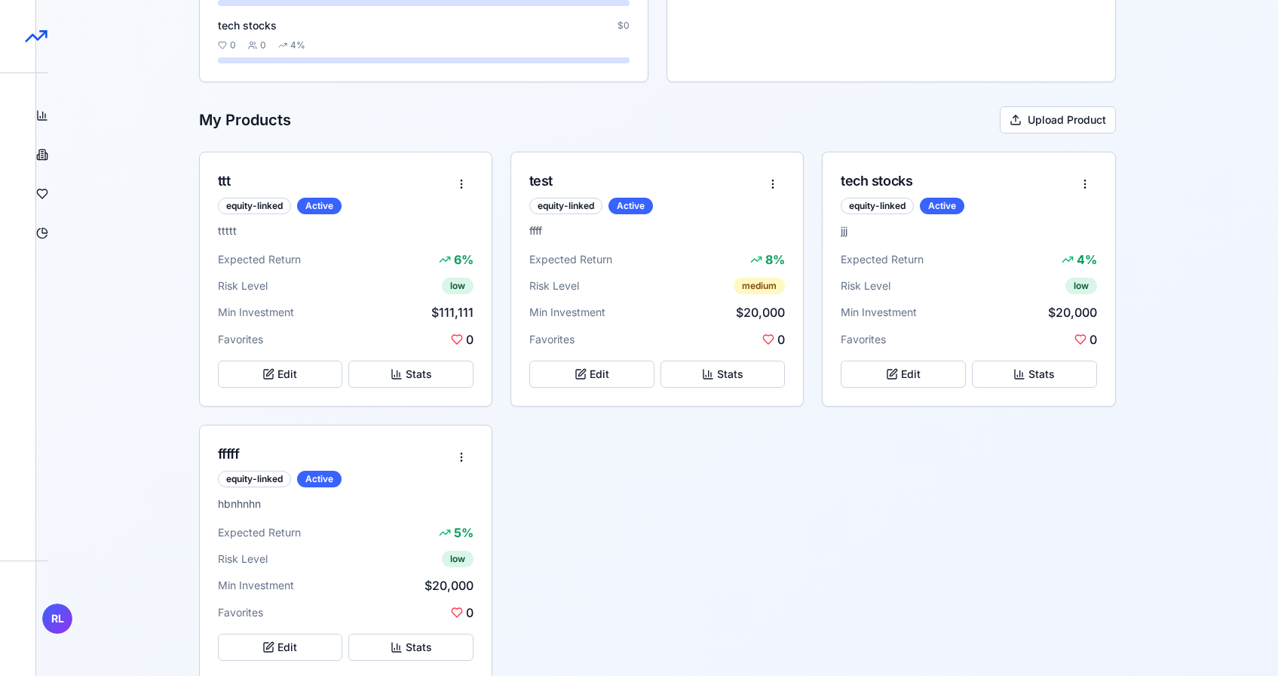
scroll to position [302, 0]
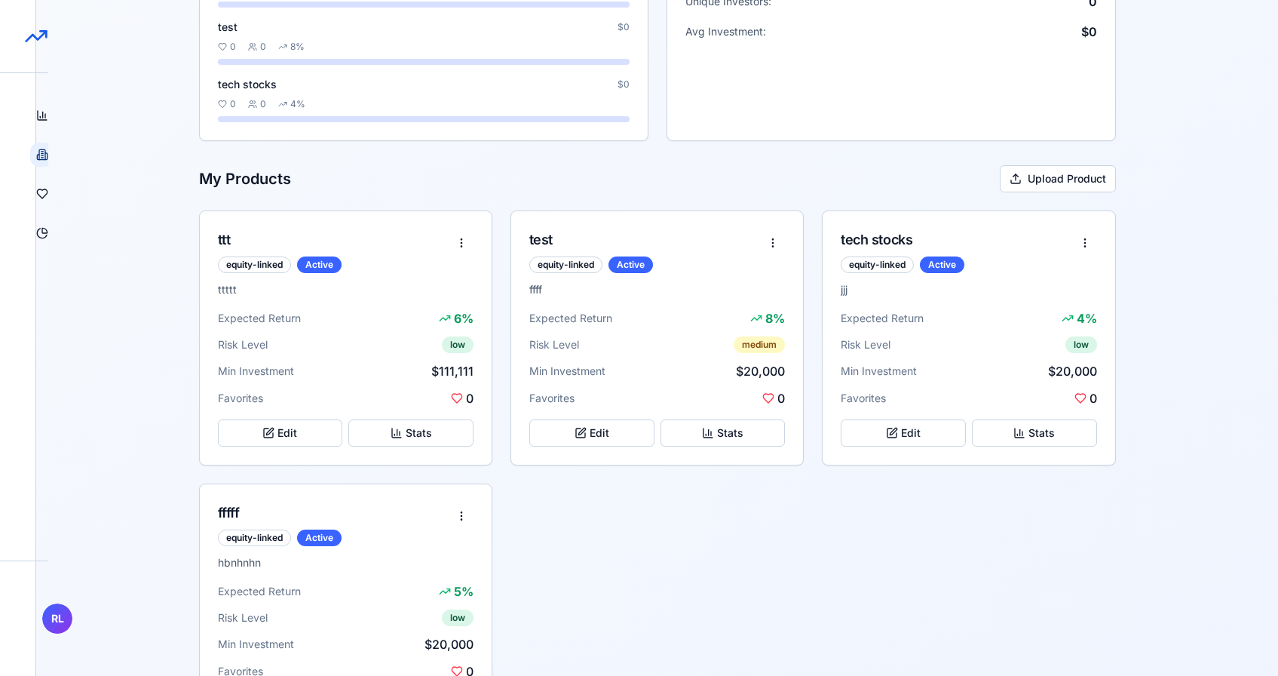
click at [44, 157] on icon at bounding box center [42, 155] width 12 height 12
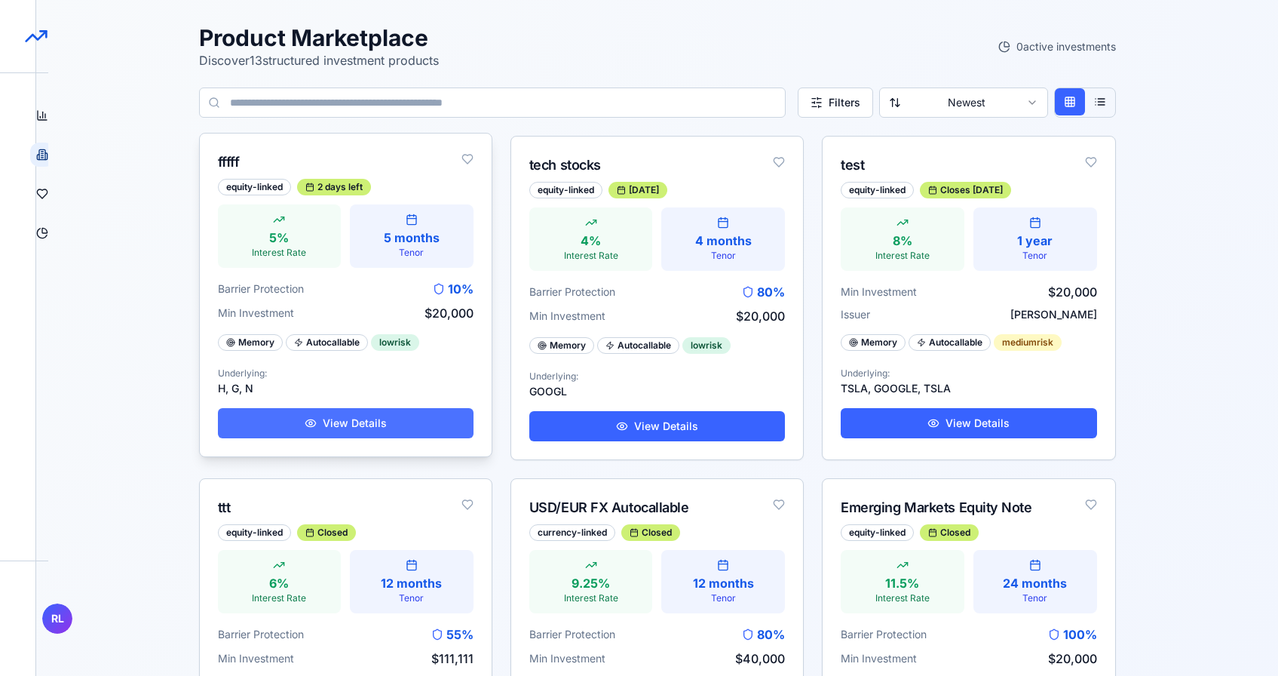
click at [386, 428] on button "View Details" at bounding box center [346, 423] width 256 height 30
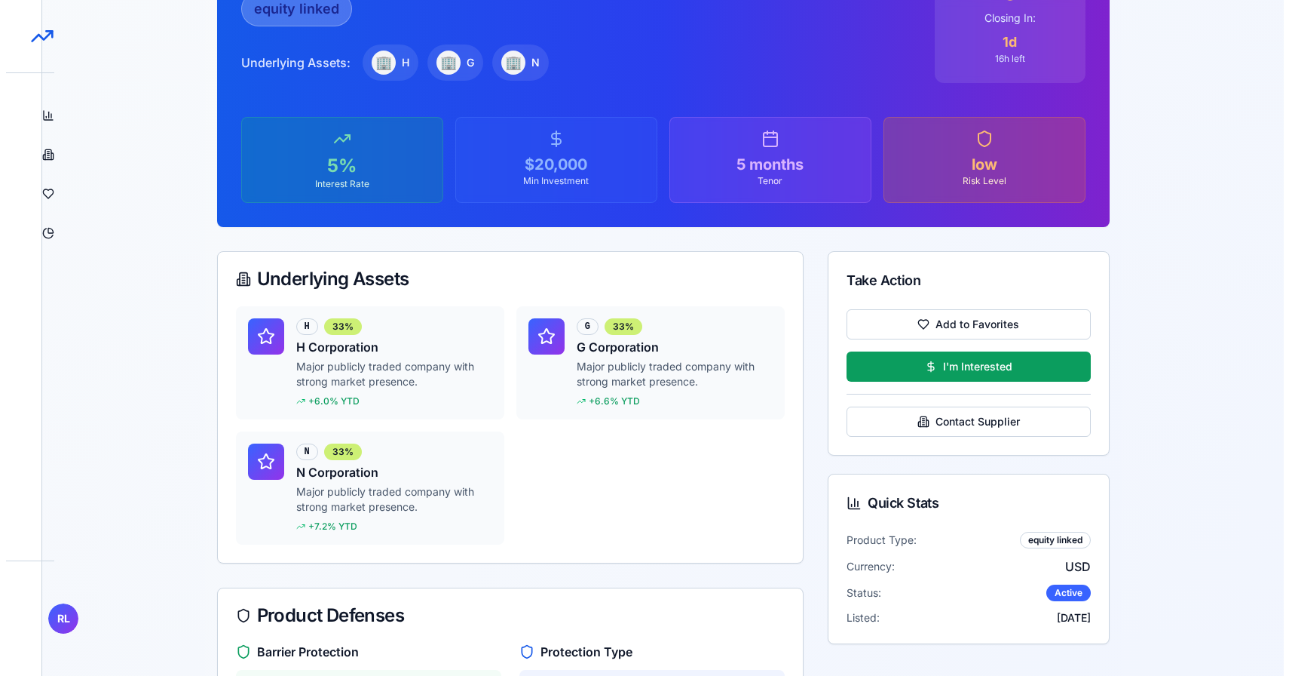
scroll to position [182, 0]
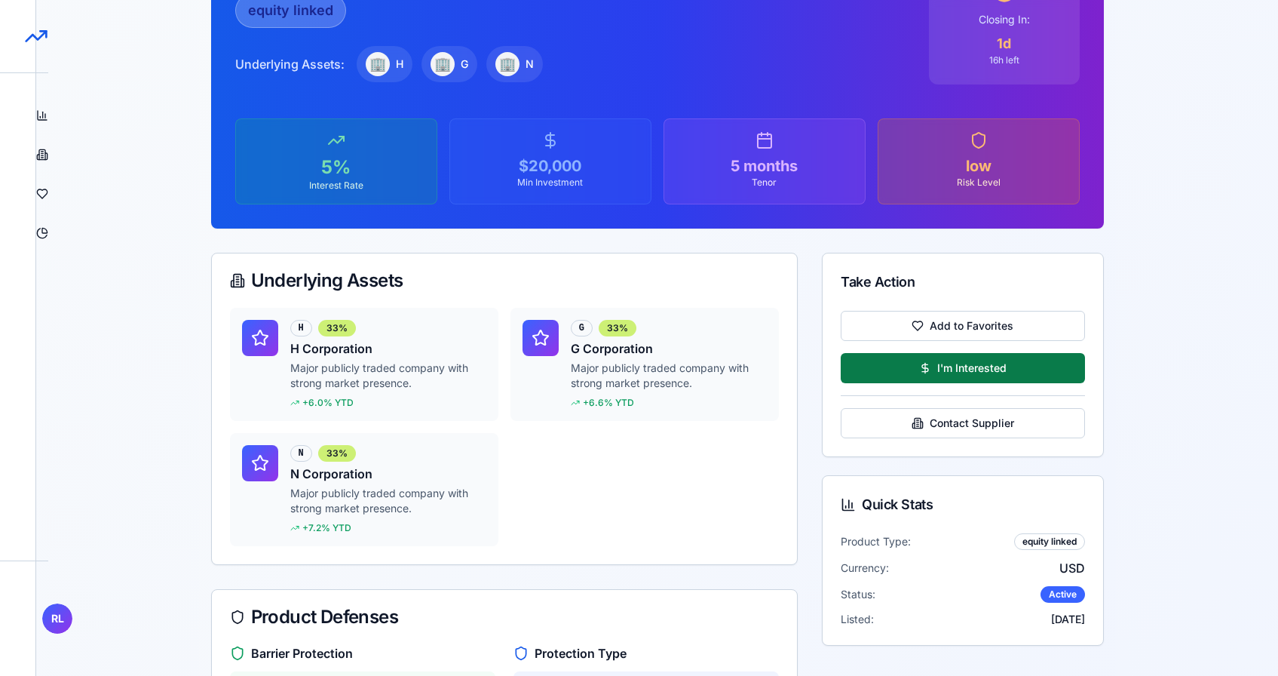
click at [939, 363] on button "I'm Interested" at bounding box center [963, 368] width 244 height 30
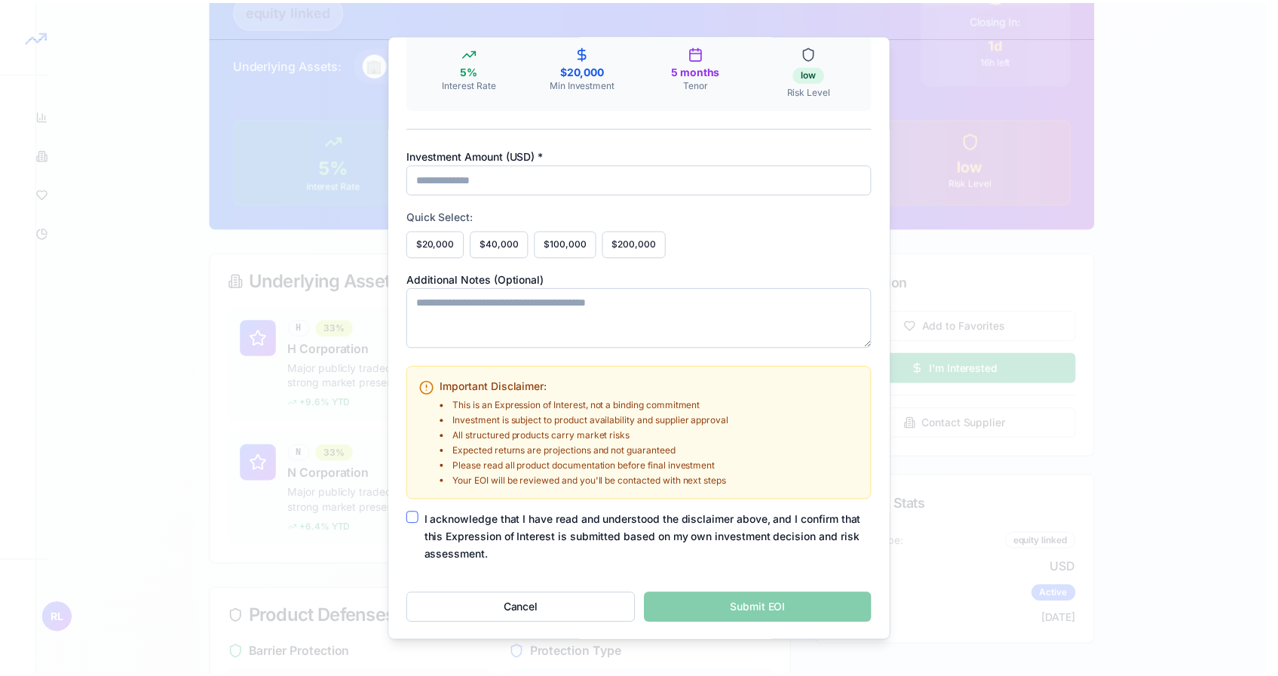
scroll to position [0, 0]
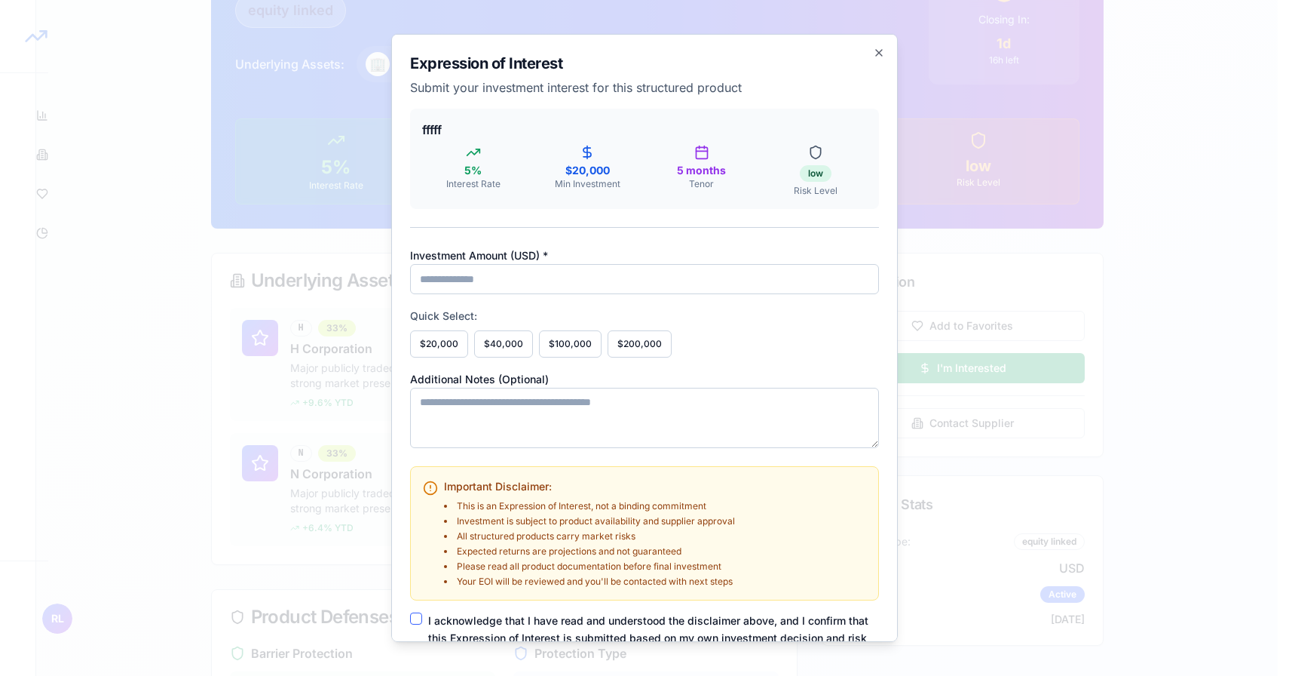
click at [866, 62] on h2 "Expression of Interest" at bounding box center [644, 63] width 469 height 21
click at [873, 56] on icon "button" at bounding box center [879, 53] width 12 height 12
